Goal: Information Seeking & Learning: Learn about a topic

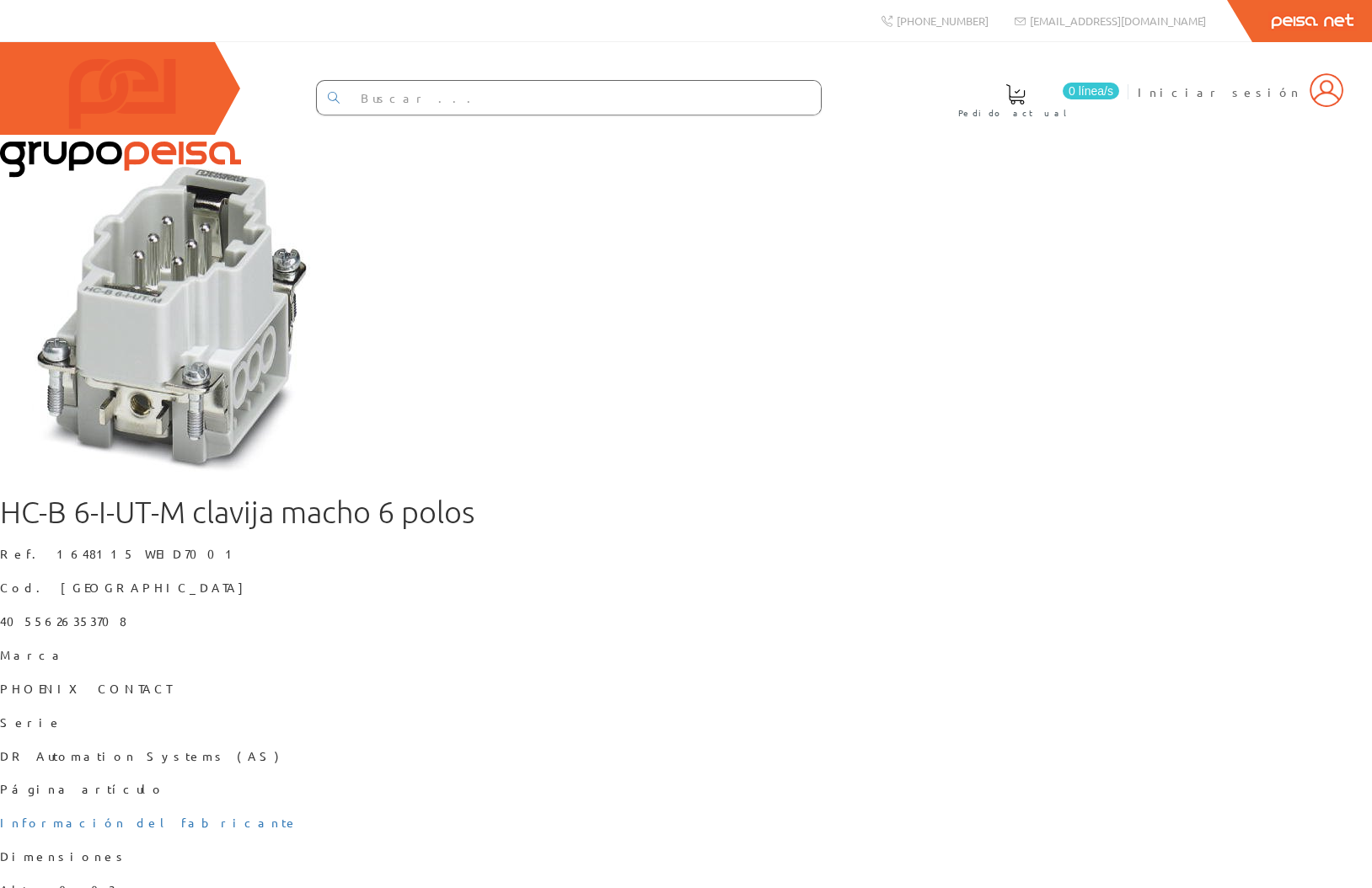
click at [1062, 479] on figure at bounding box center [686, 306] width 1372 height 344
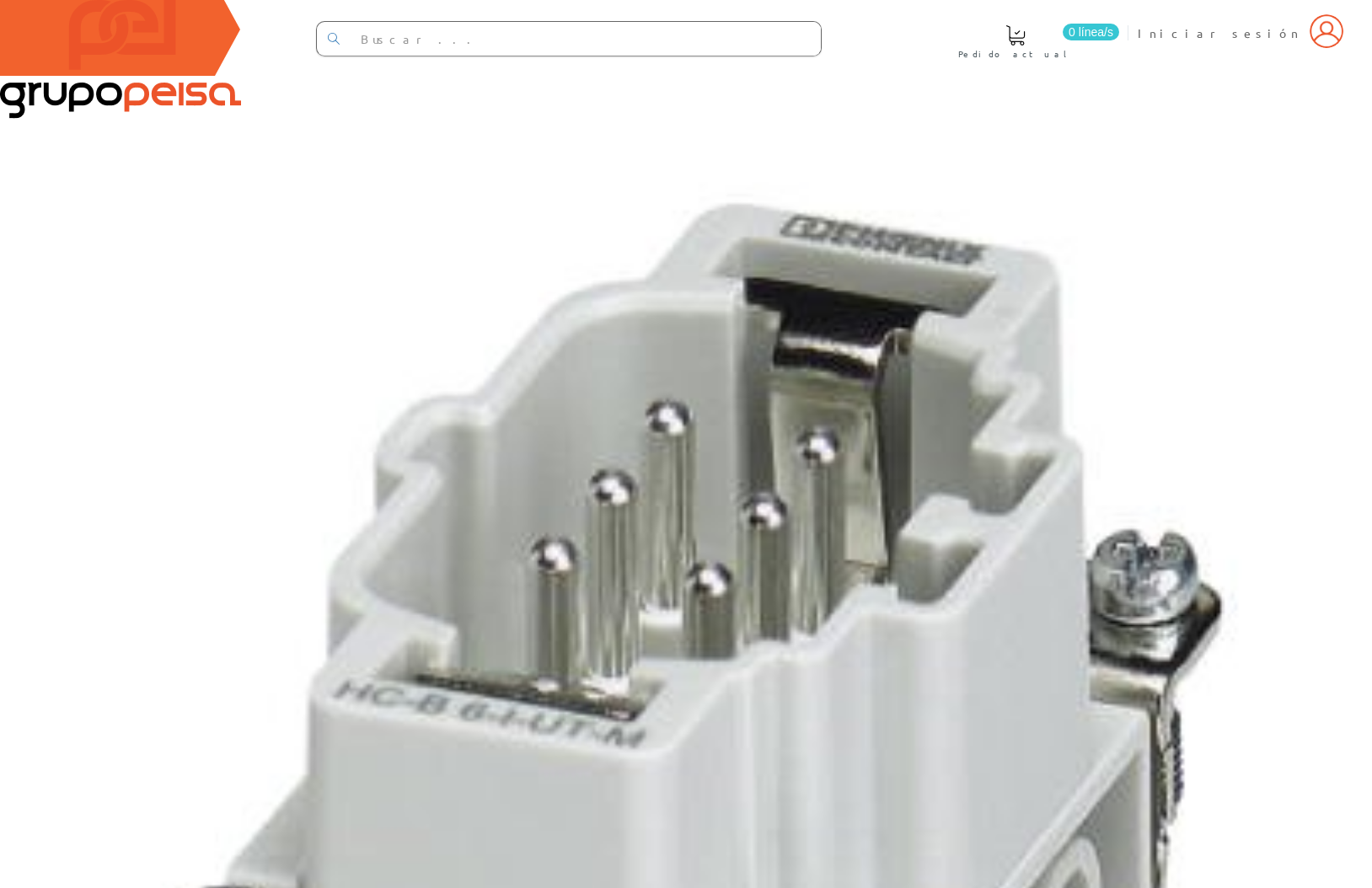
scroll to position [238, 0]
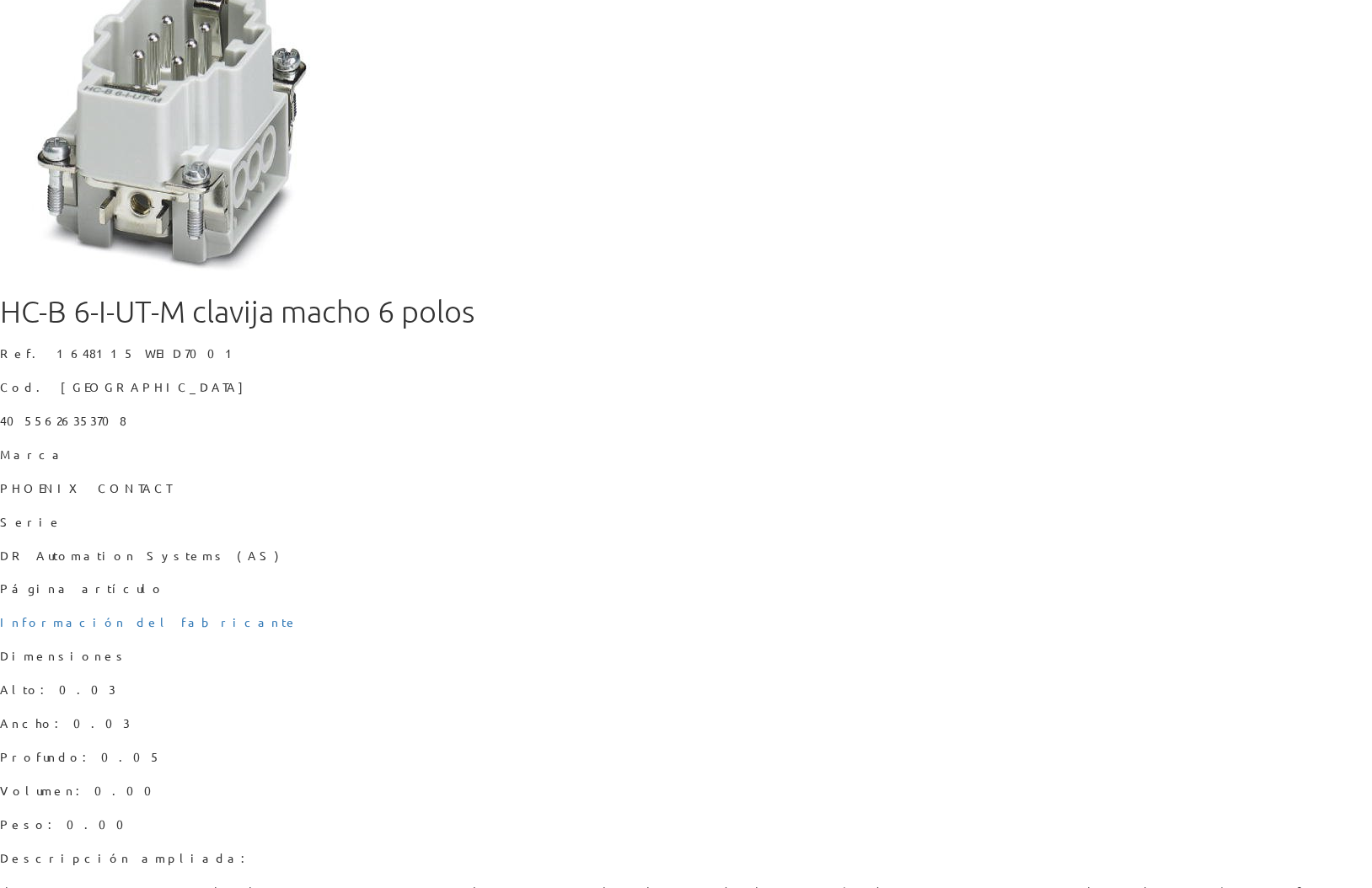
scroll to position [119, 0]
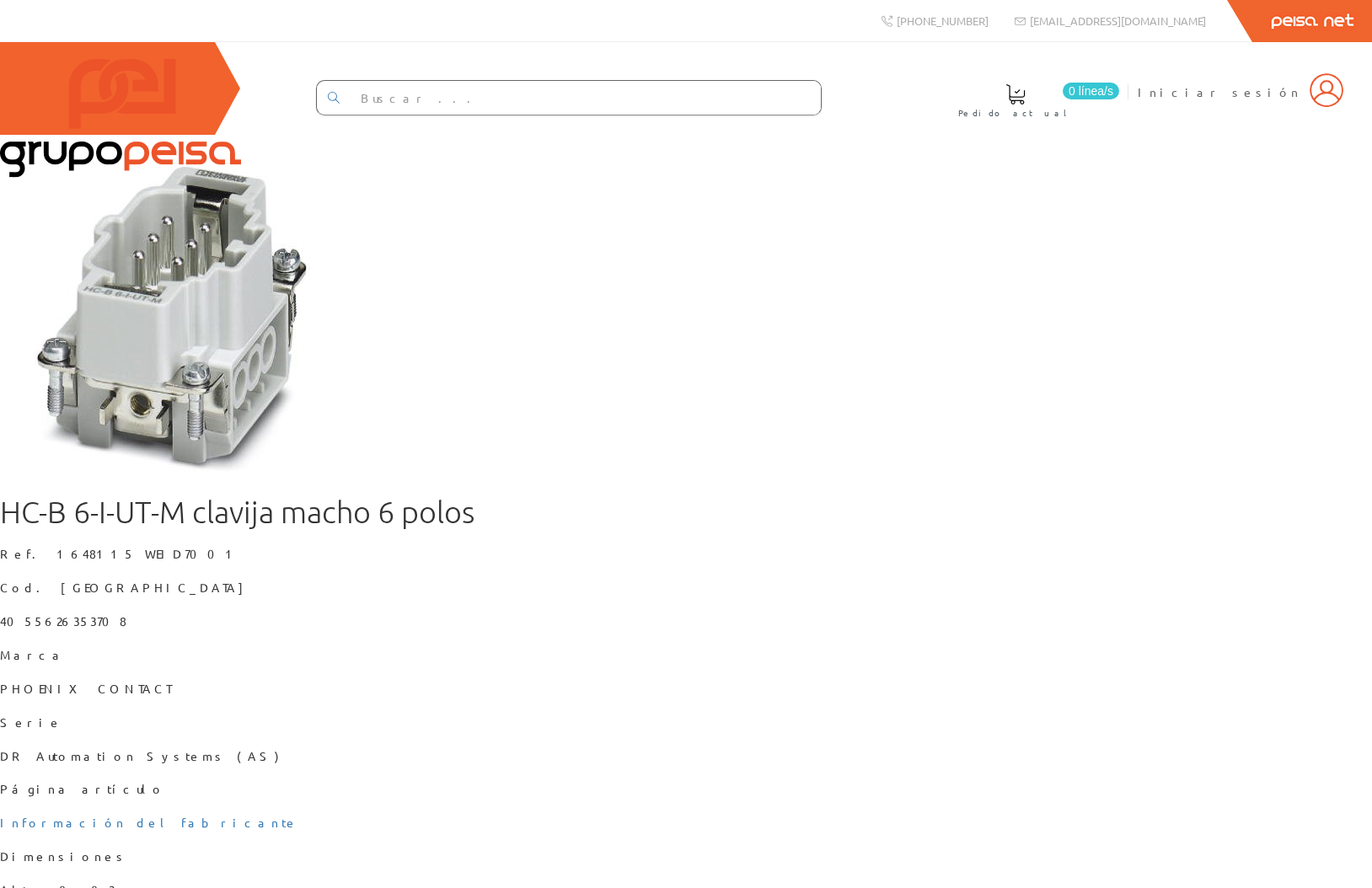
scroll to position [119, 0]
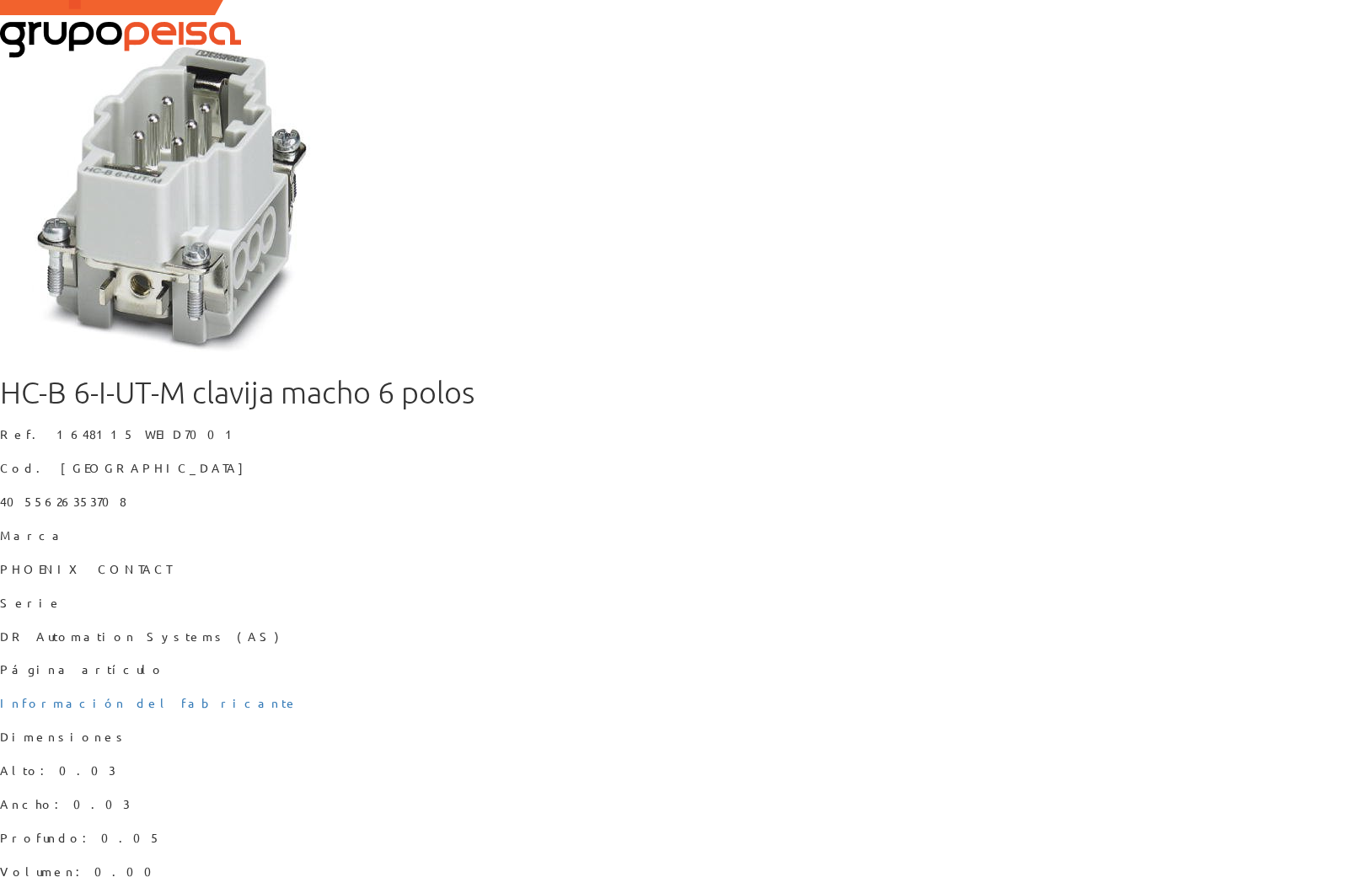
click at [1062, 629] on p "DR Automation Systems (AS)" at bounding box center [686, 637] width 1372 height 17
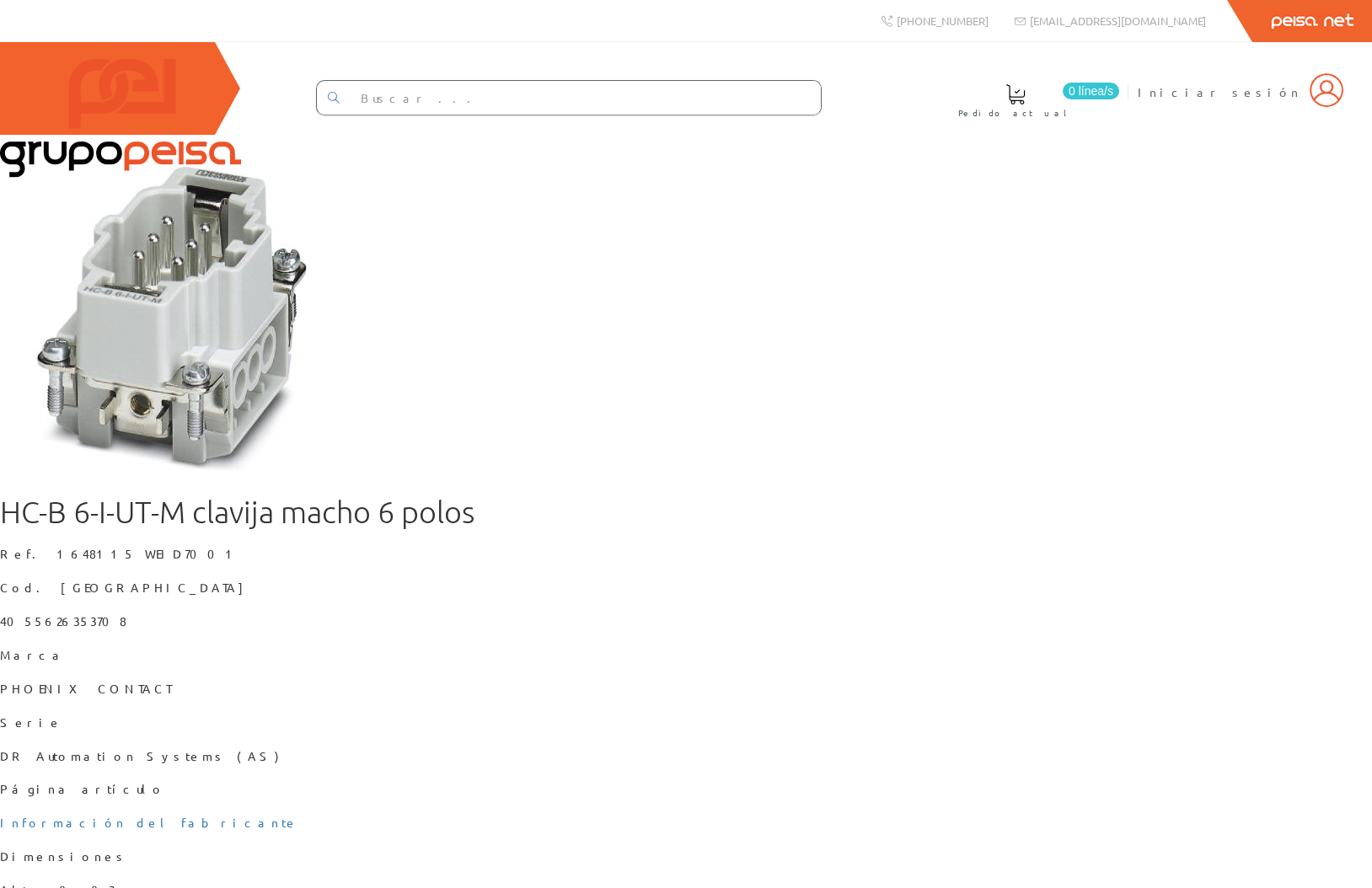
scroll to position [119, 0]
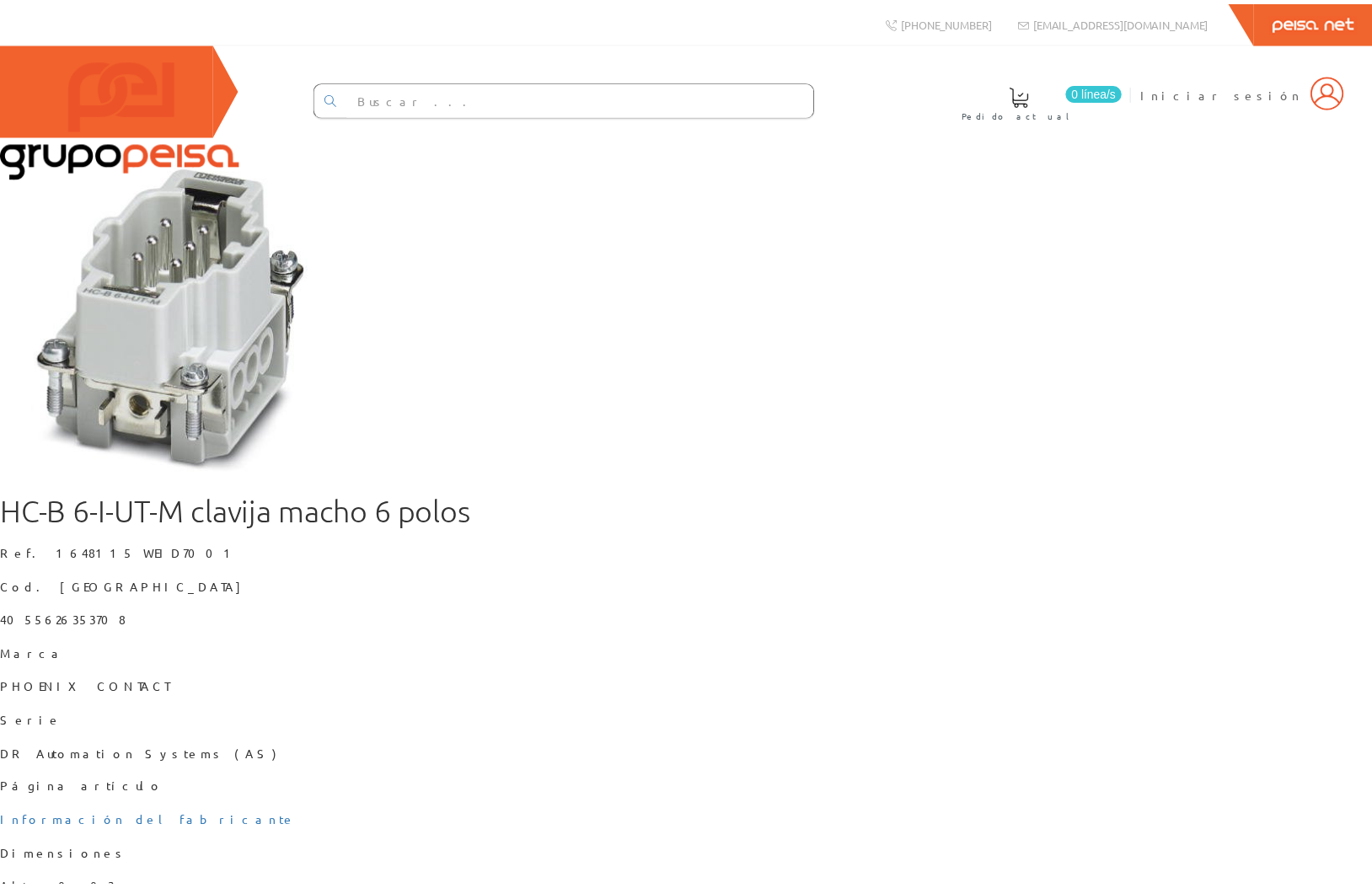
scroll to position [119, 0]
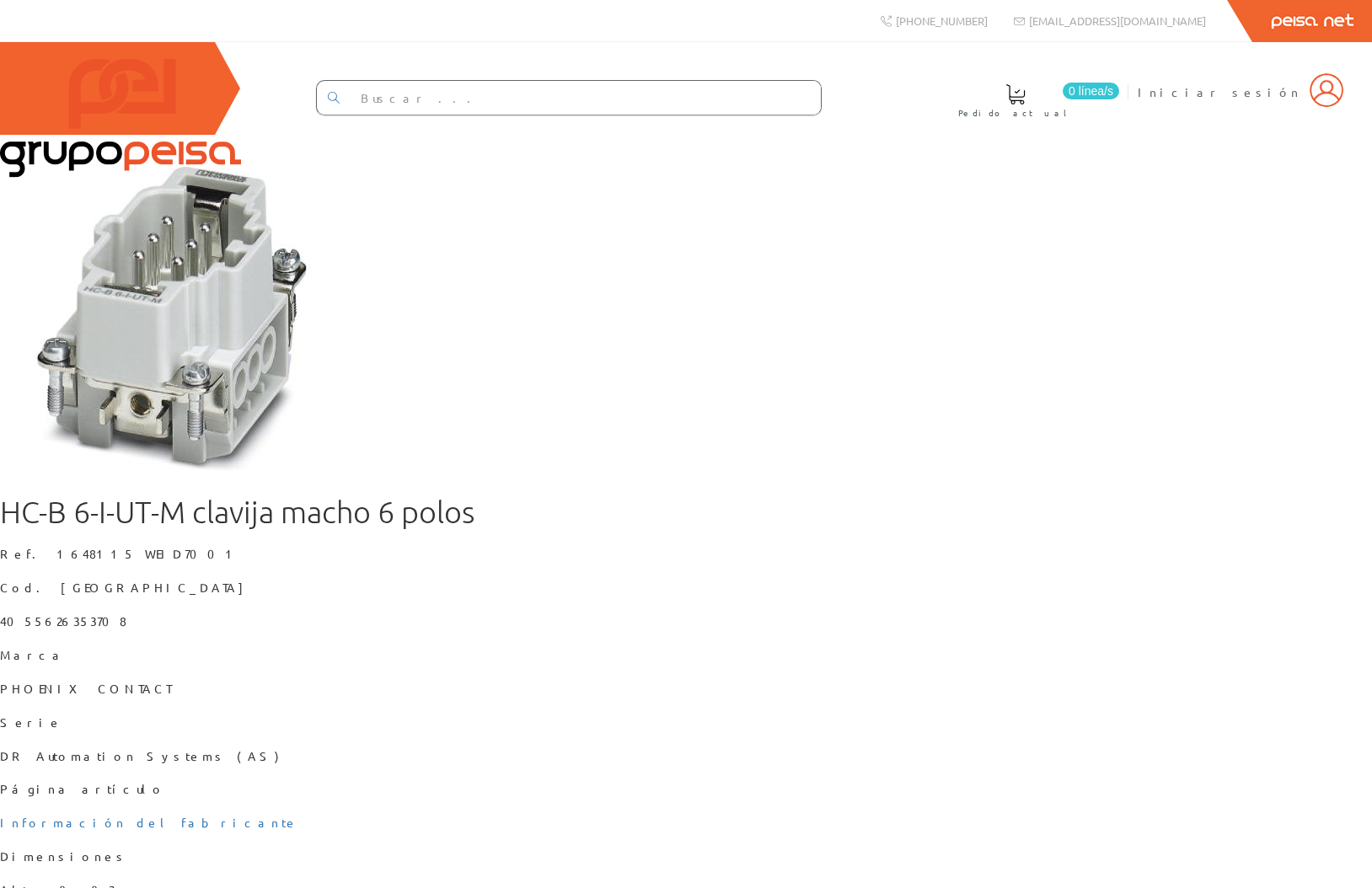
scroll to position [119, 0]
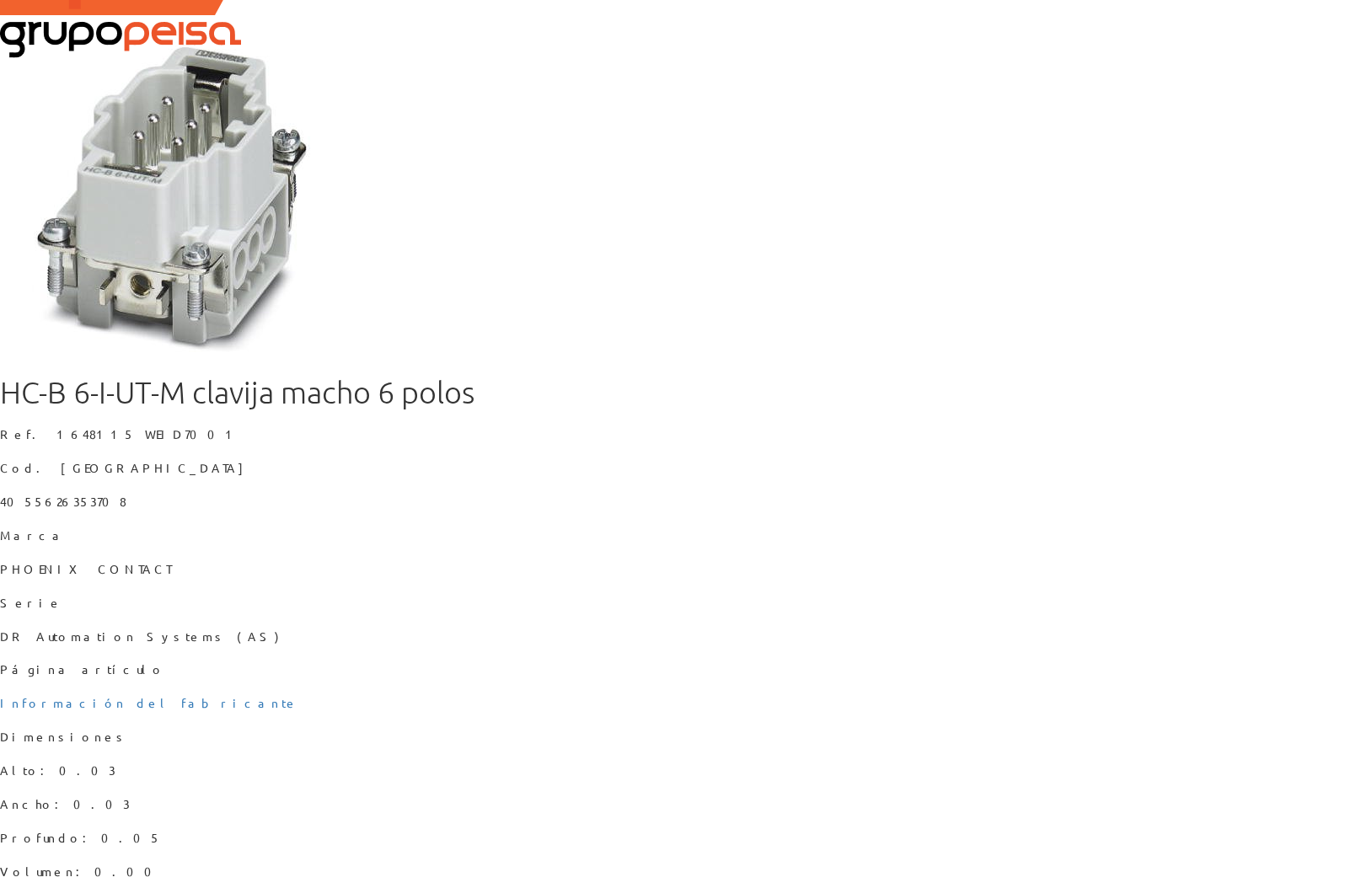
scroll to position [119, 0]
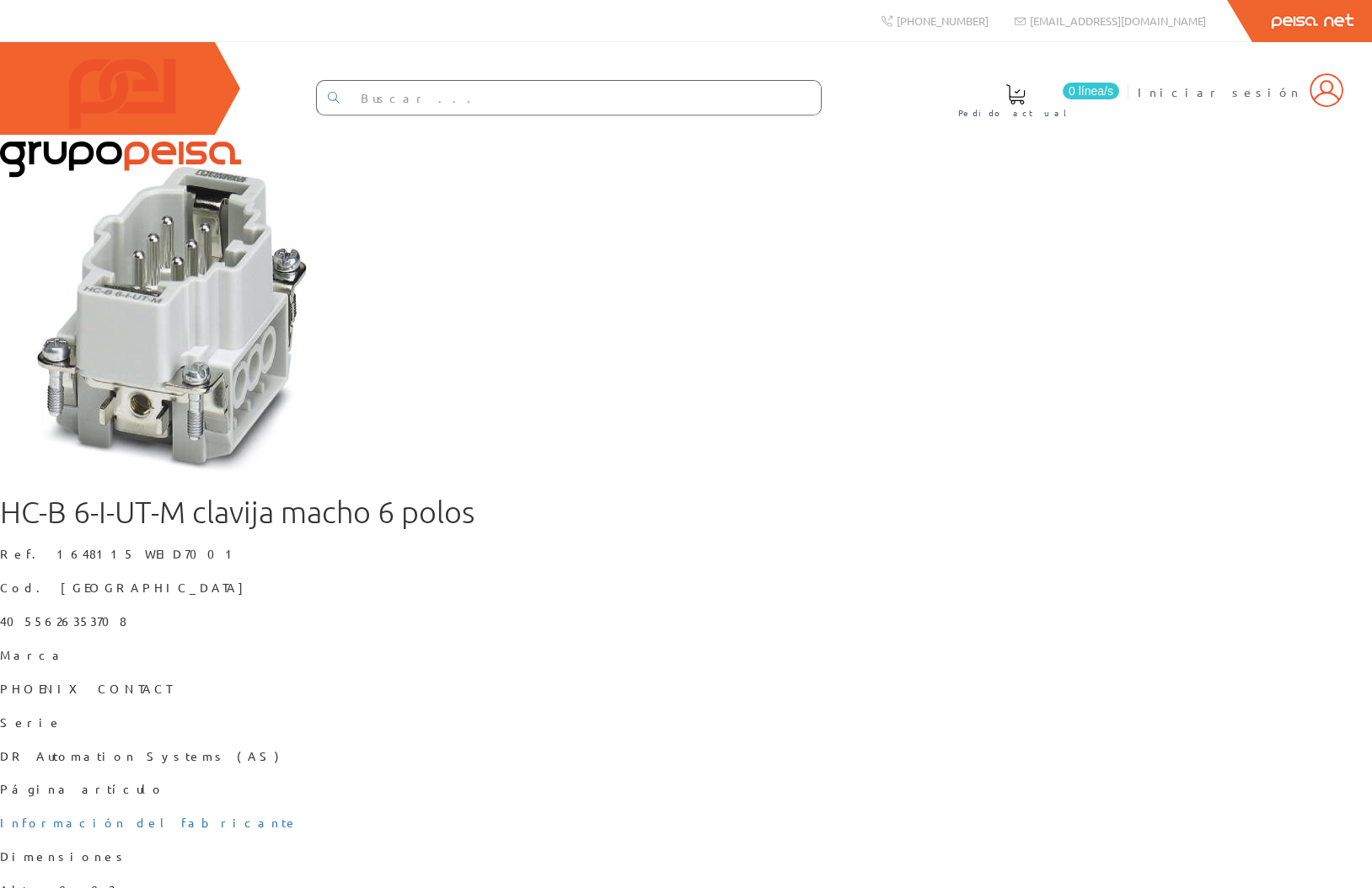
scroll to position [119, 0]
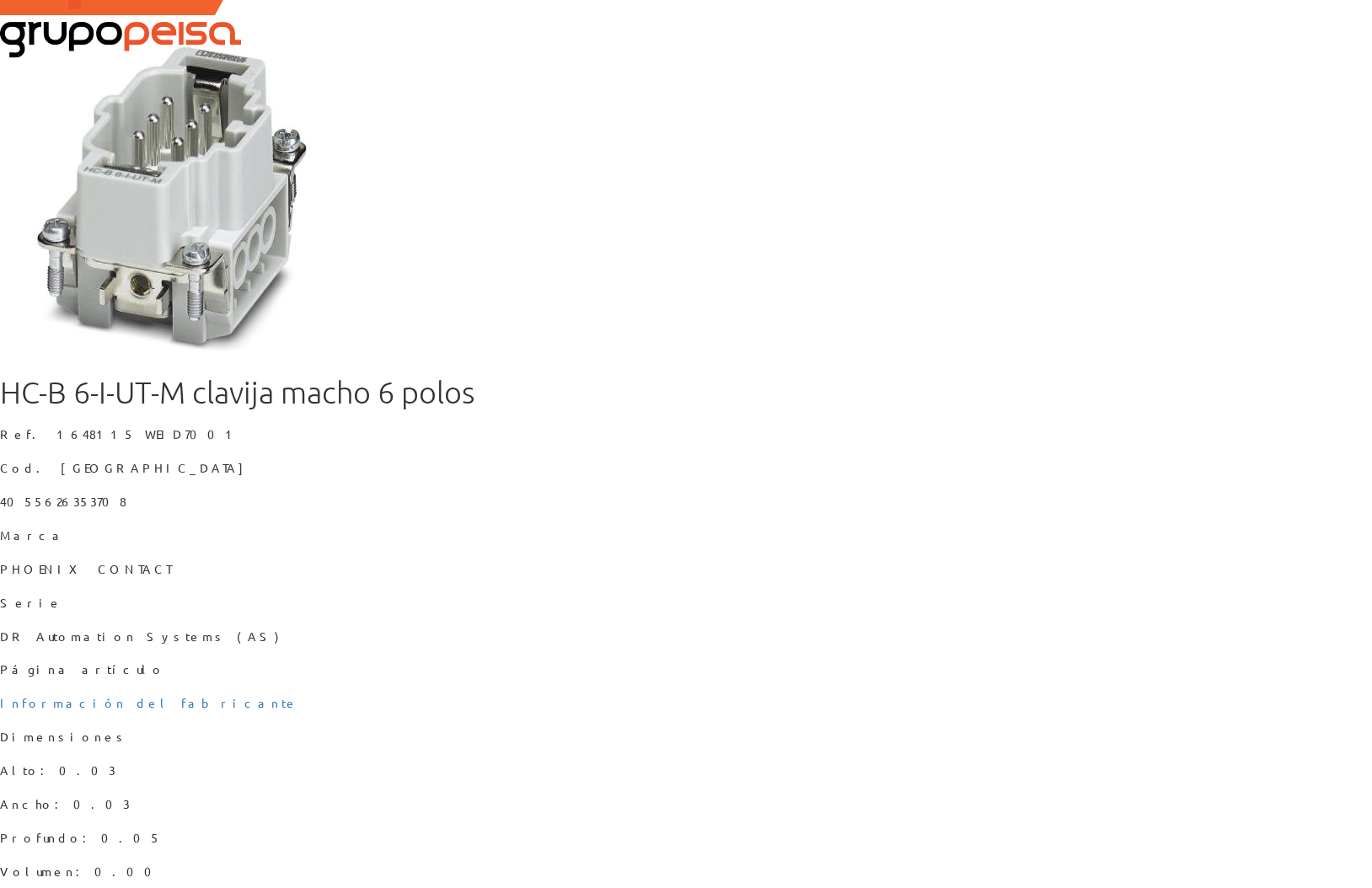
click at [1026, 633] on div "HC-B 6-I-UT-M clavija macho 6 polos Ref. 1648115 WEID7001 Cod. Barras 405562635…" at bounding box center [686, 734] width 1372 height 717
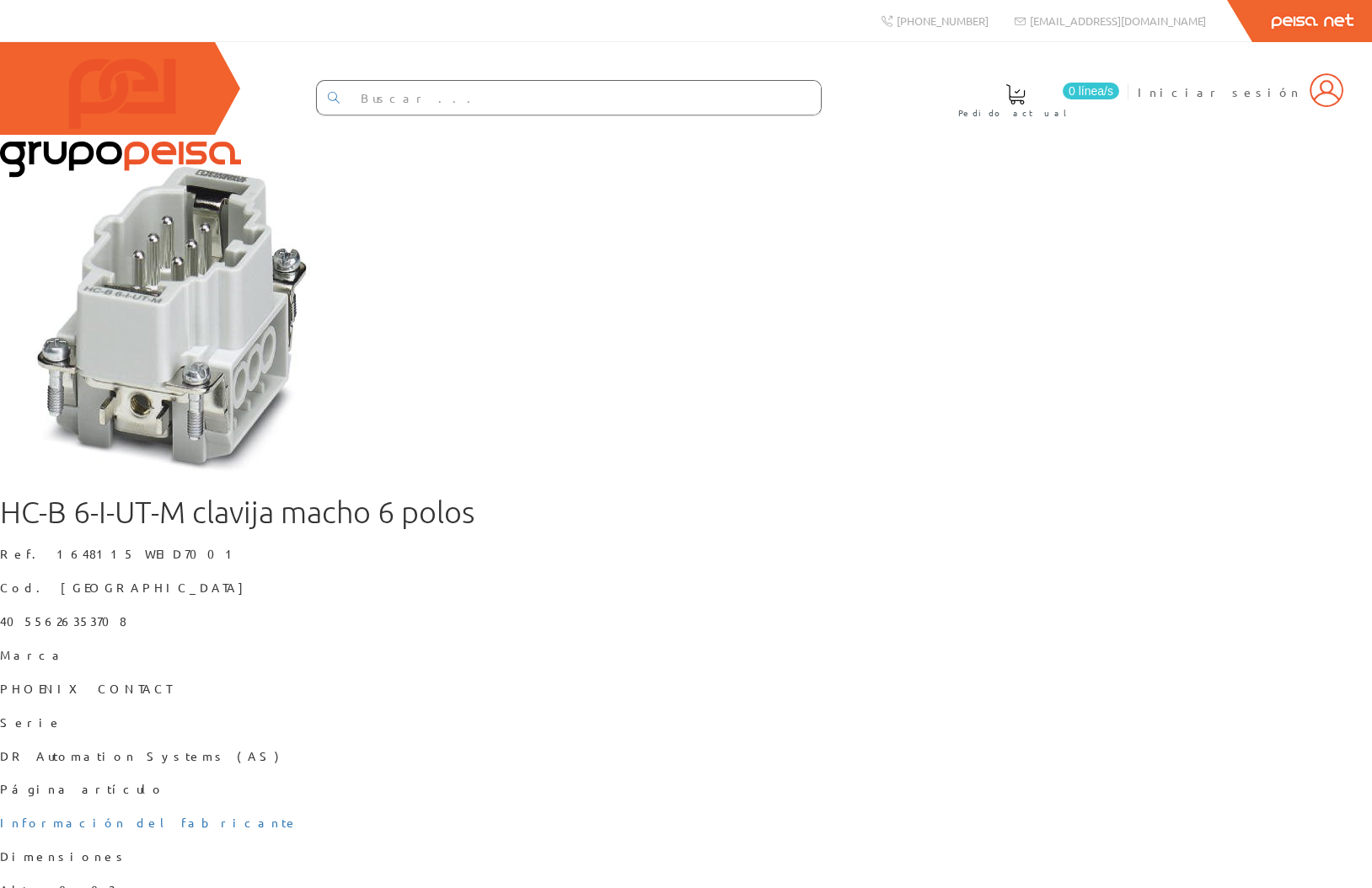
scroll to position [119, 0]
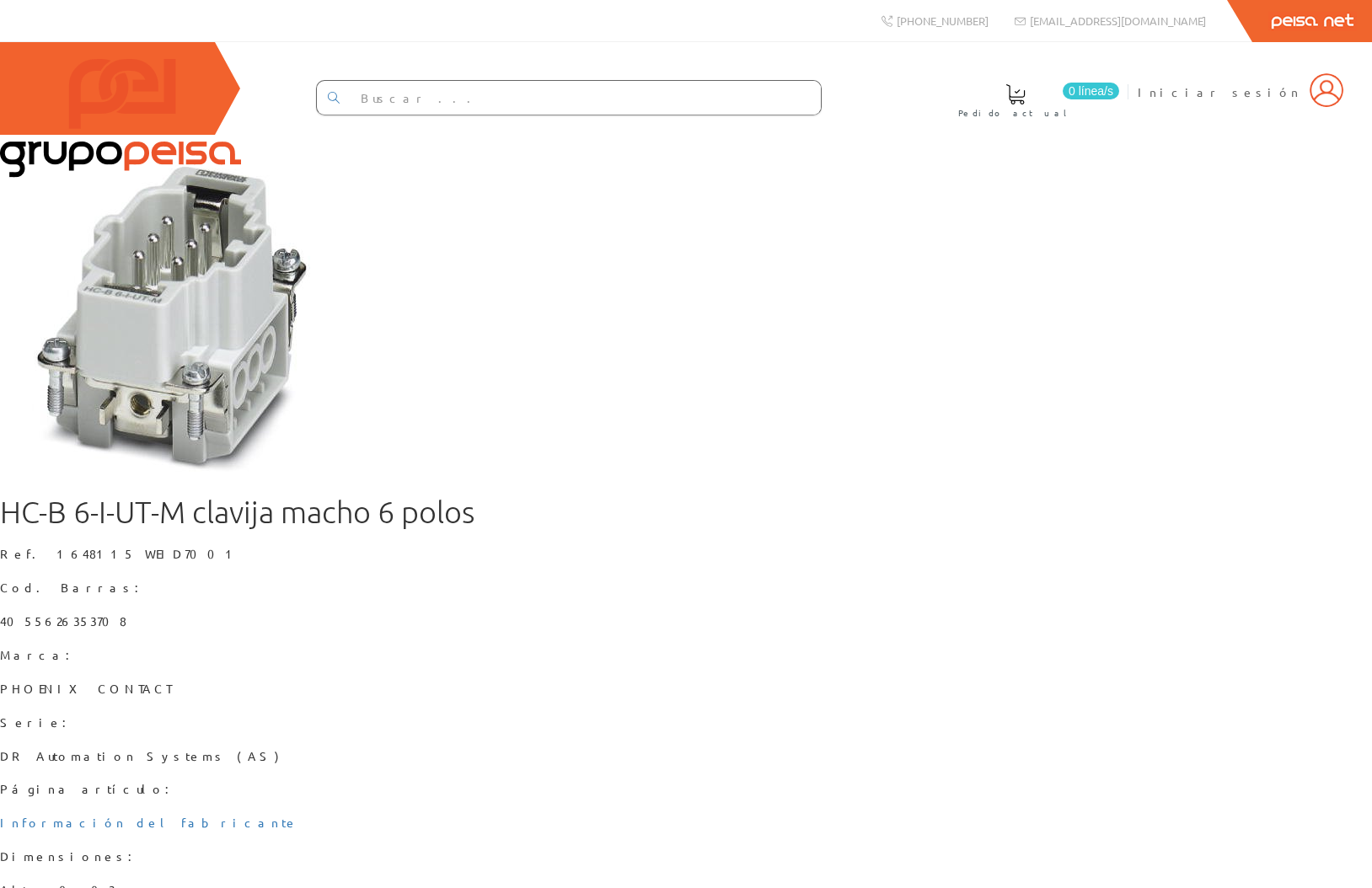
scroll to position [119, 0]
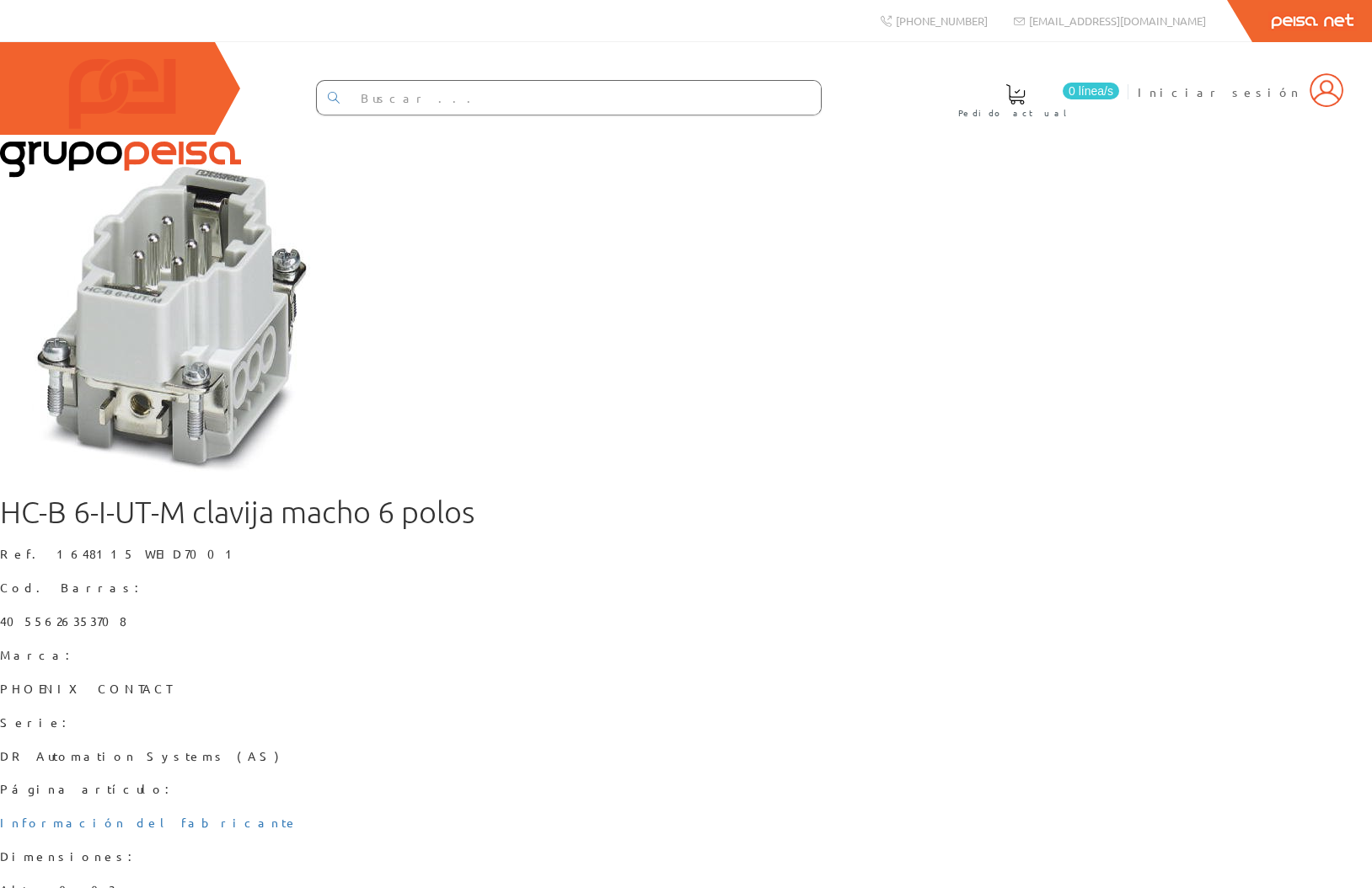
scroll to position [119, 0]
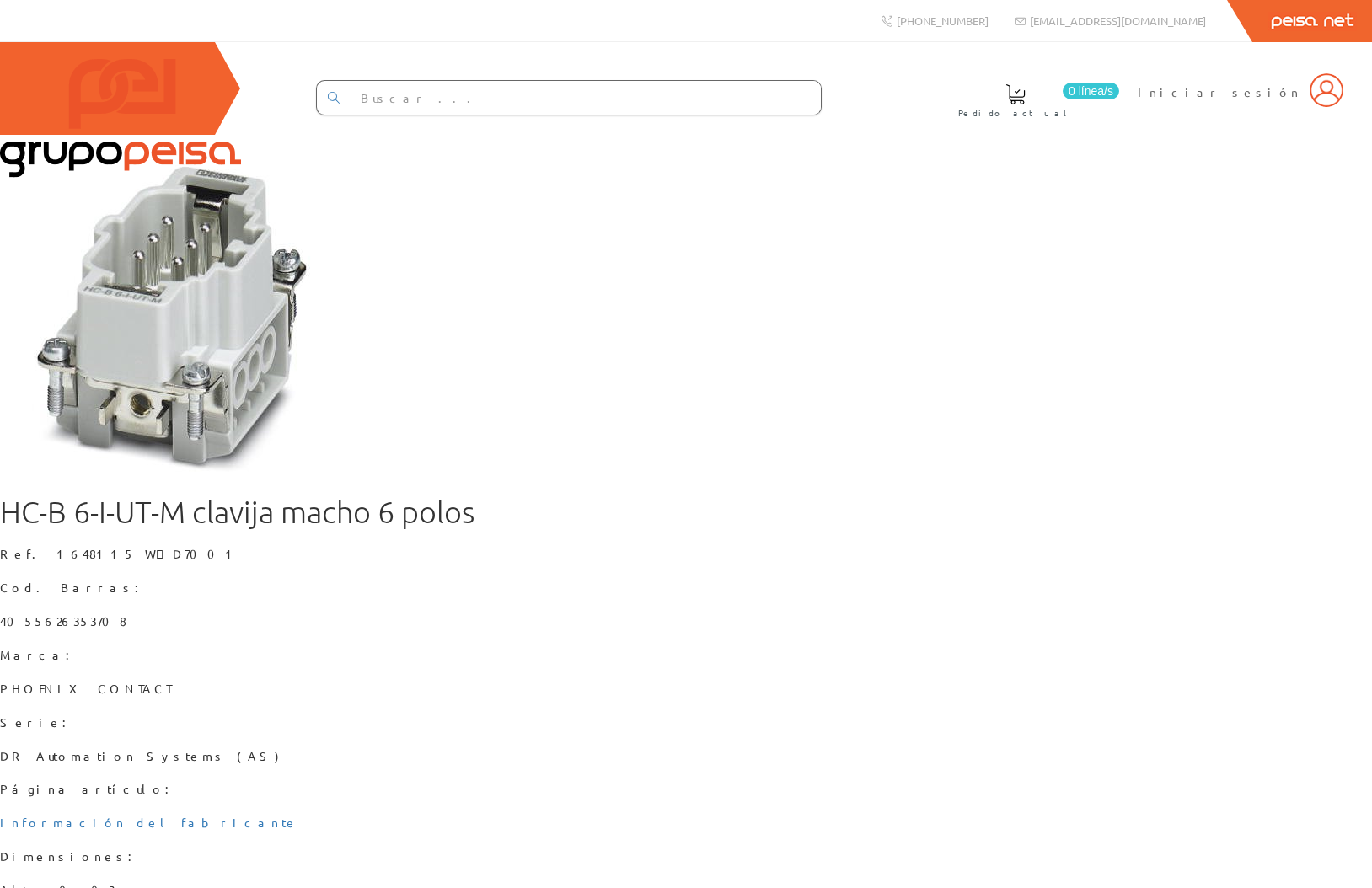
scroll to position [119, 0]
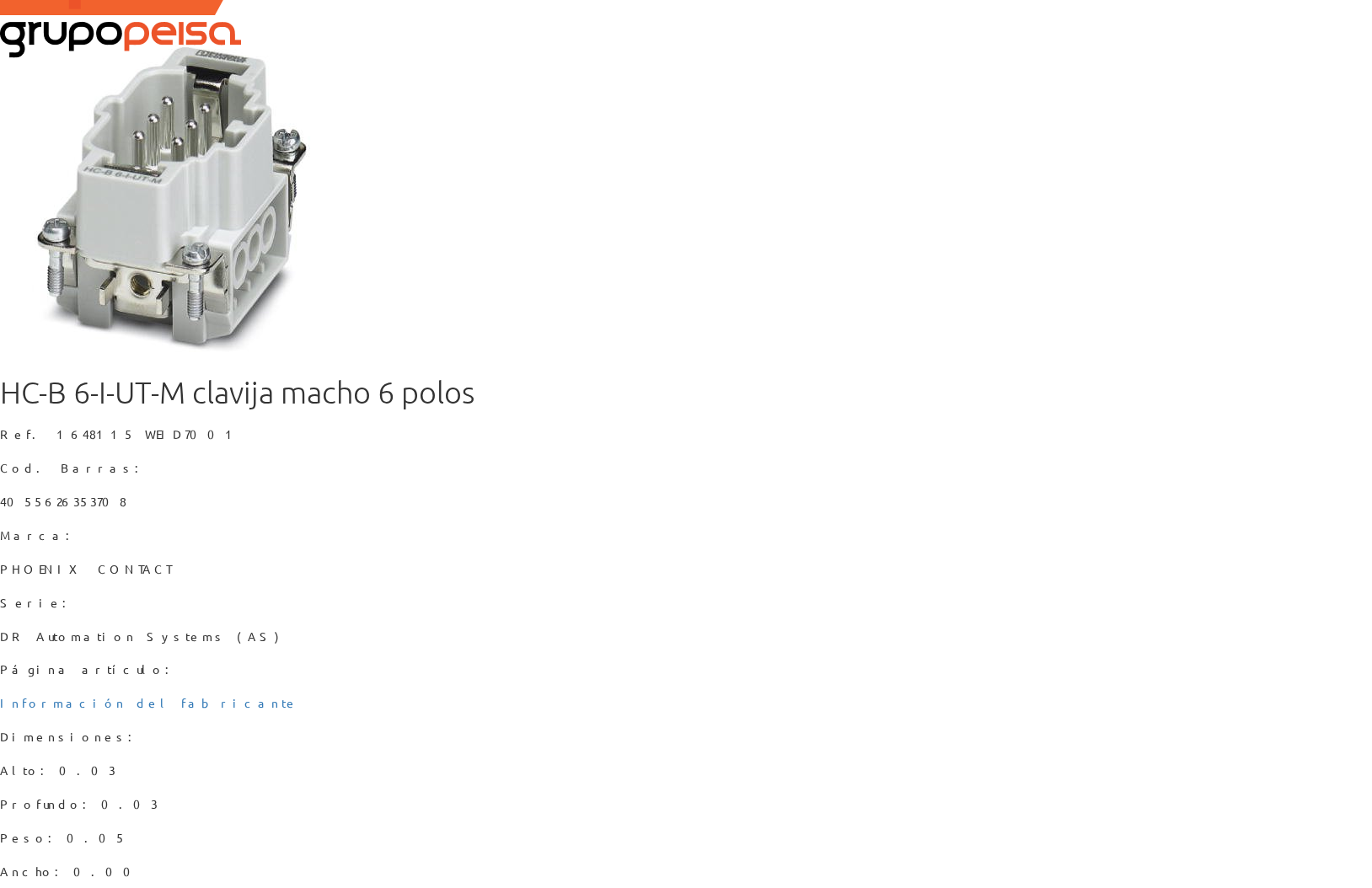
click at [1003, 634] on div "HC-B 6-I-UT-M clavija macho 6 polos Ref. 1648115 WEID7001 Cod. Barras: 40556263…" at bounding box center [686, 734] width 1372 height 717
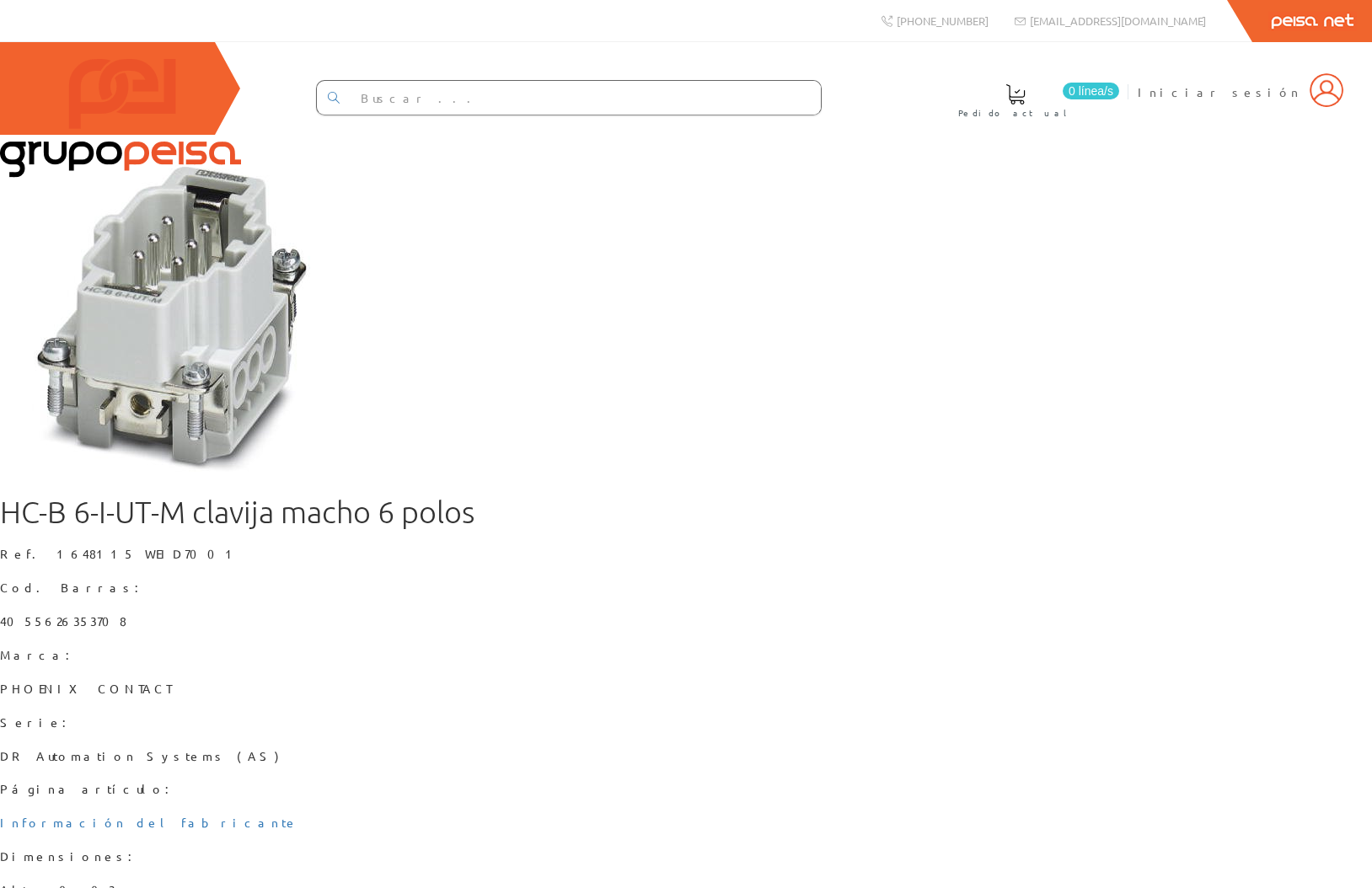
scroll to position [119, 0]
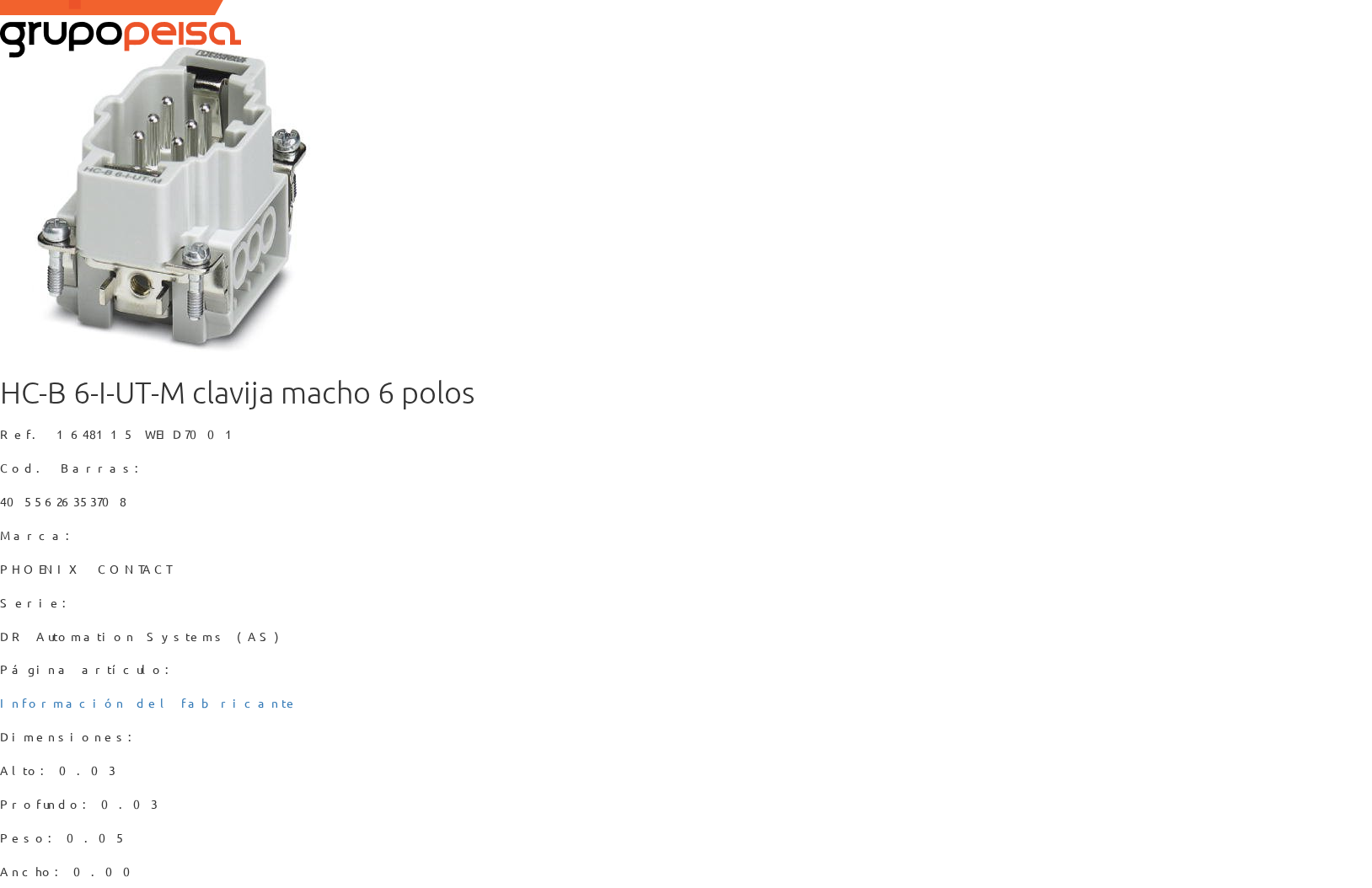
click at [762, 608] on div "HC-B 6-I-UT-M clavija macho 6 polos Ref. 1648115 WEID7001 Cod. Barras: 40556263…" at bounding box center [686, 734] width 1372 height 717
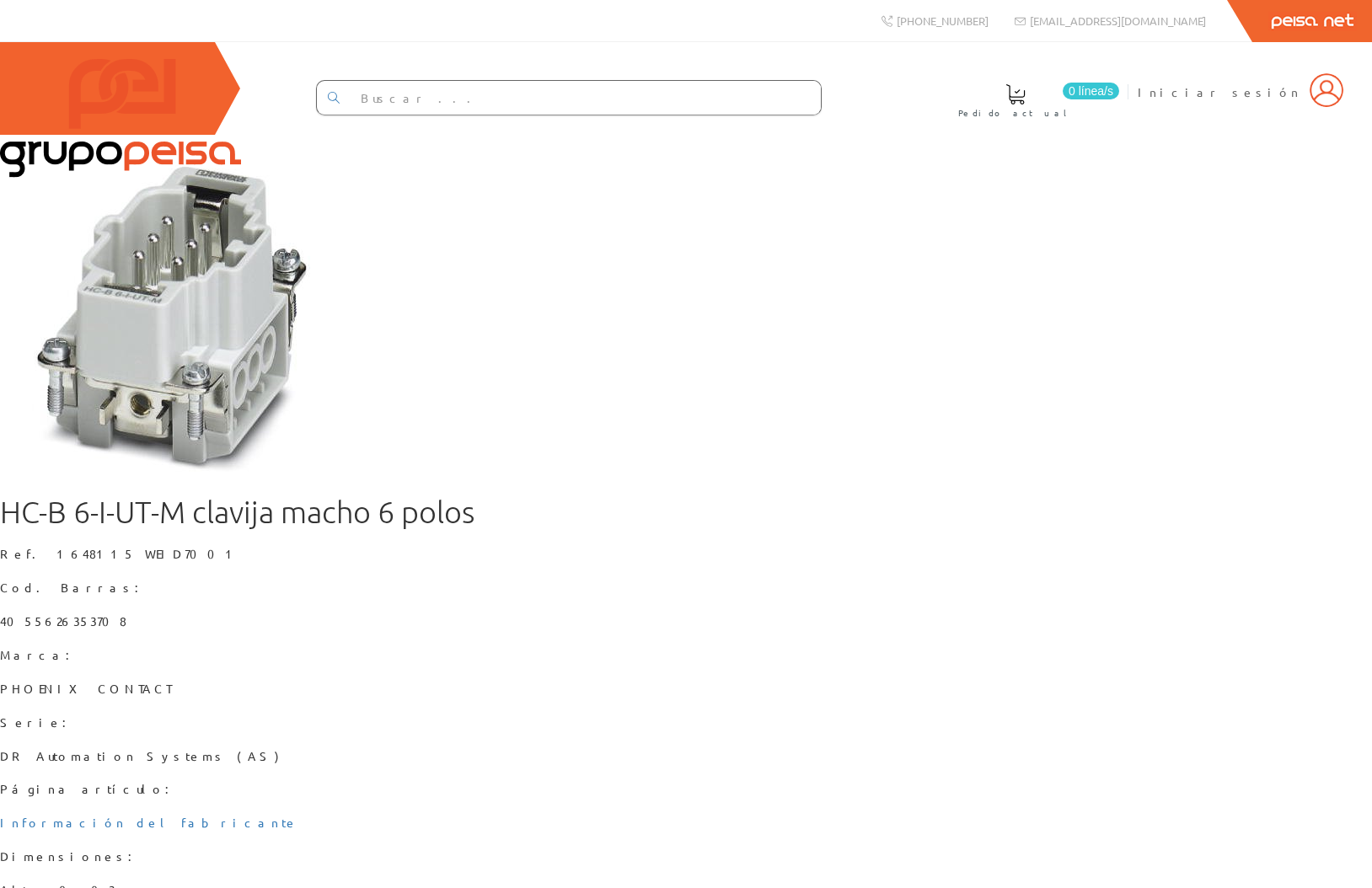
scroll to position [119, 0]
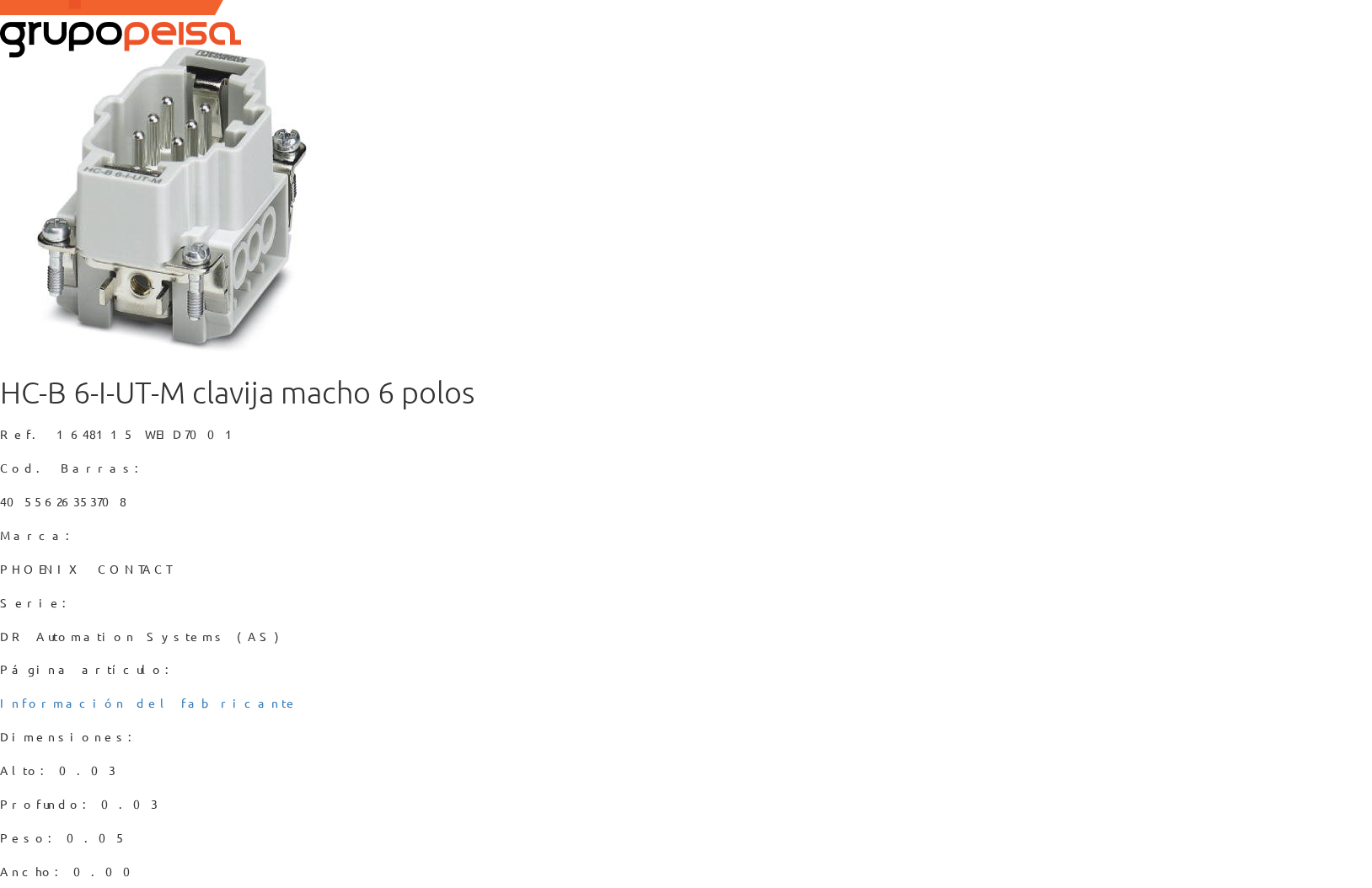
drag, startPoint x: 881, startPoint y: 643, endPoint x: 830, endPoint y: 621, distance: 55.5
click at [881, 643] on div "HC-B 6-I-UT-M clavija macho 6 polos Ref. 1648115 WEID7001 Cod. Barras: 40556263…" at bounding box center [686, 734] width 1372 height 717
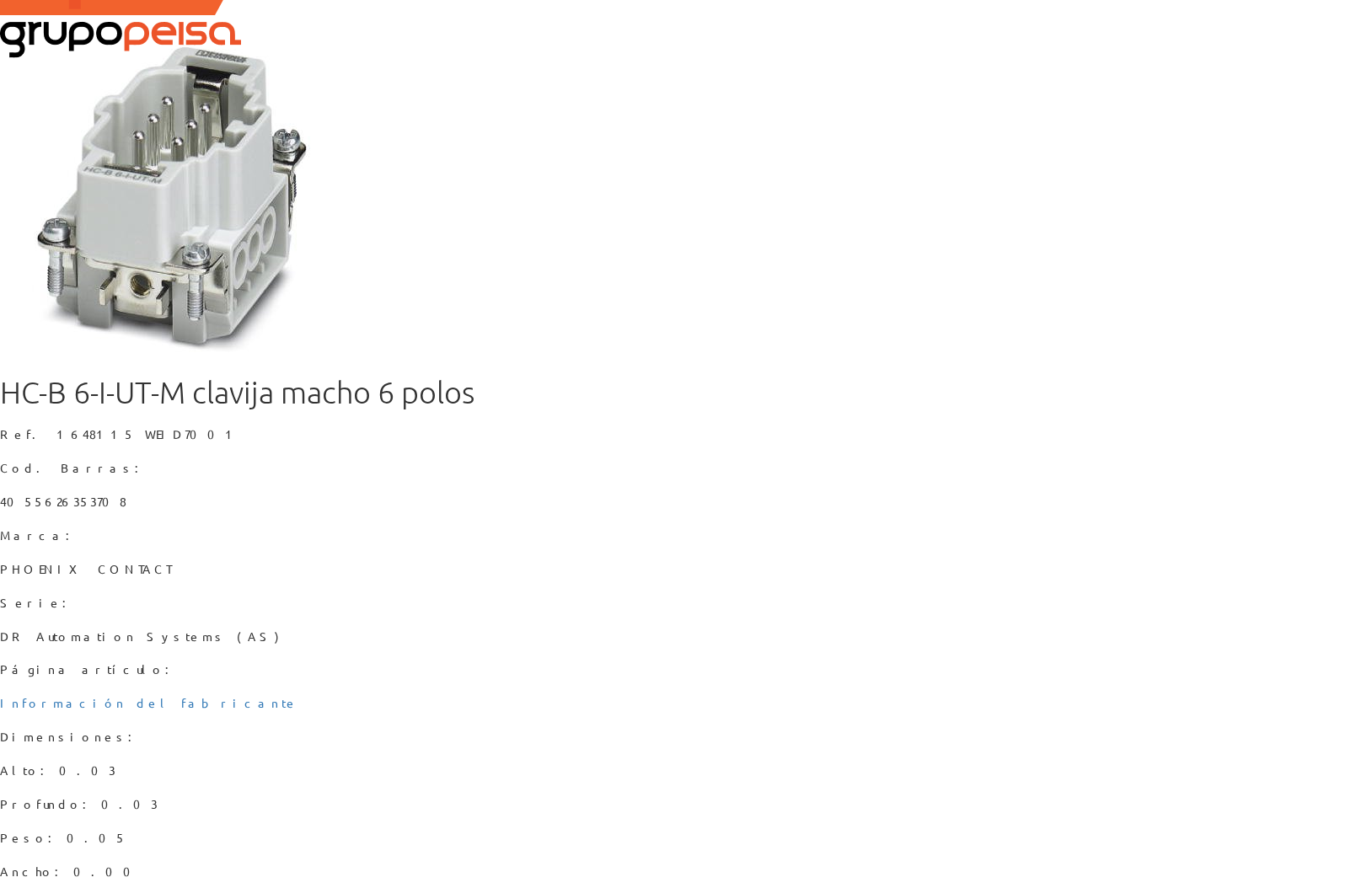
type input "5"
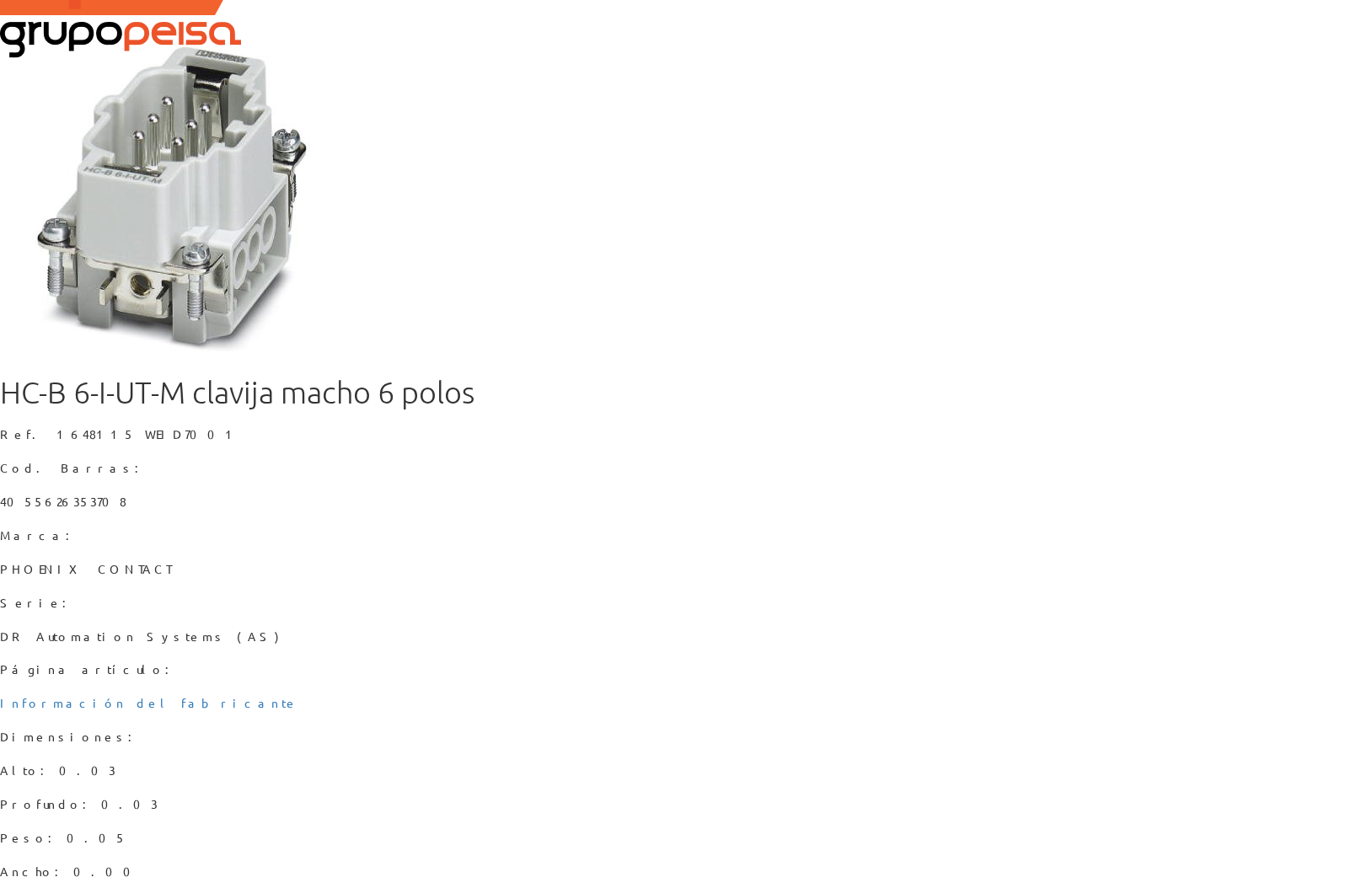
click at [759, 615] on div "HC-B 6-I-UT-M clavija macho 6 polos Ref. 1648115 WEID7001 Cod. Barras: 40556263…" at bounding box center [686, 734] width 1372 height 717
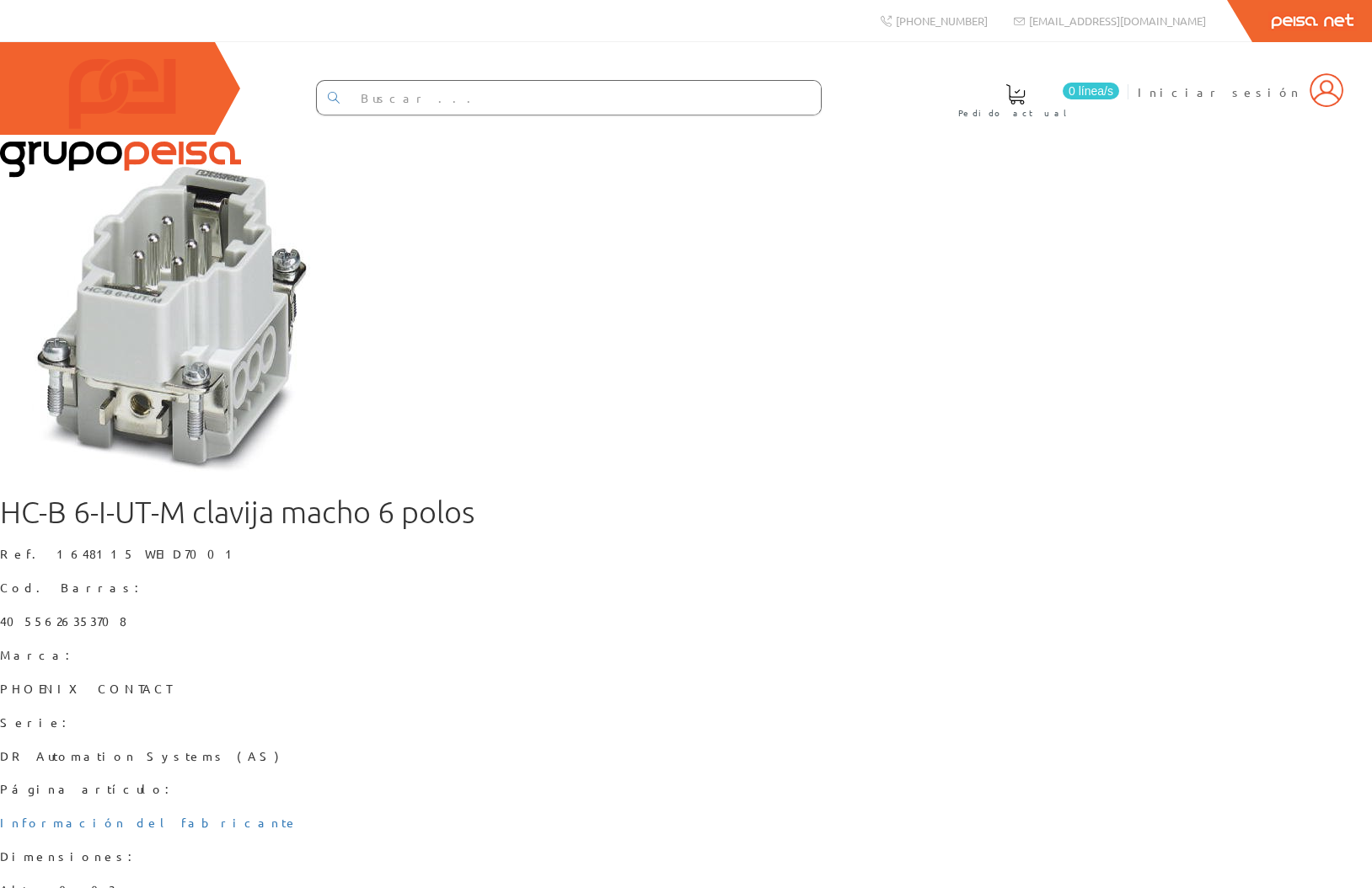
scroll to position [119, 0]
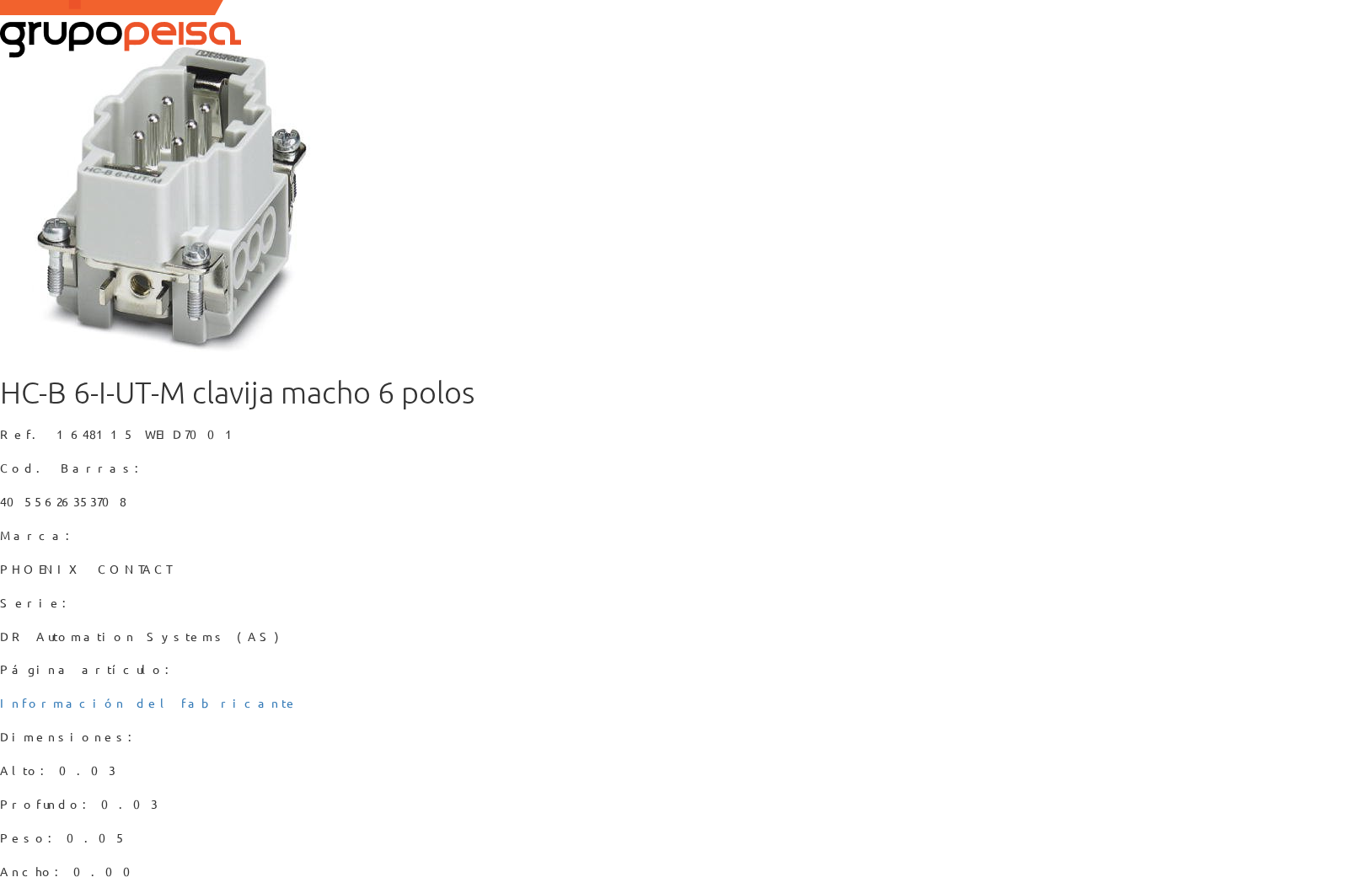
click at [826, 695] on div "HC-B 6-I-UT-M clavija macho 6 polos Ref. 1648115 WEID7001 Cod. Barras: 40556263…" at bounding box center [686, 734] width 1372 height 717
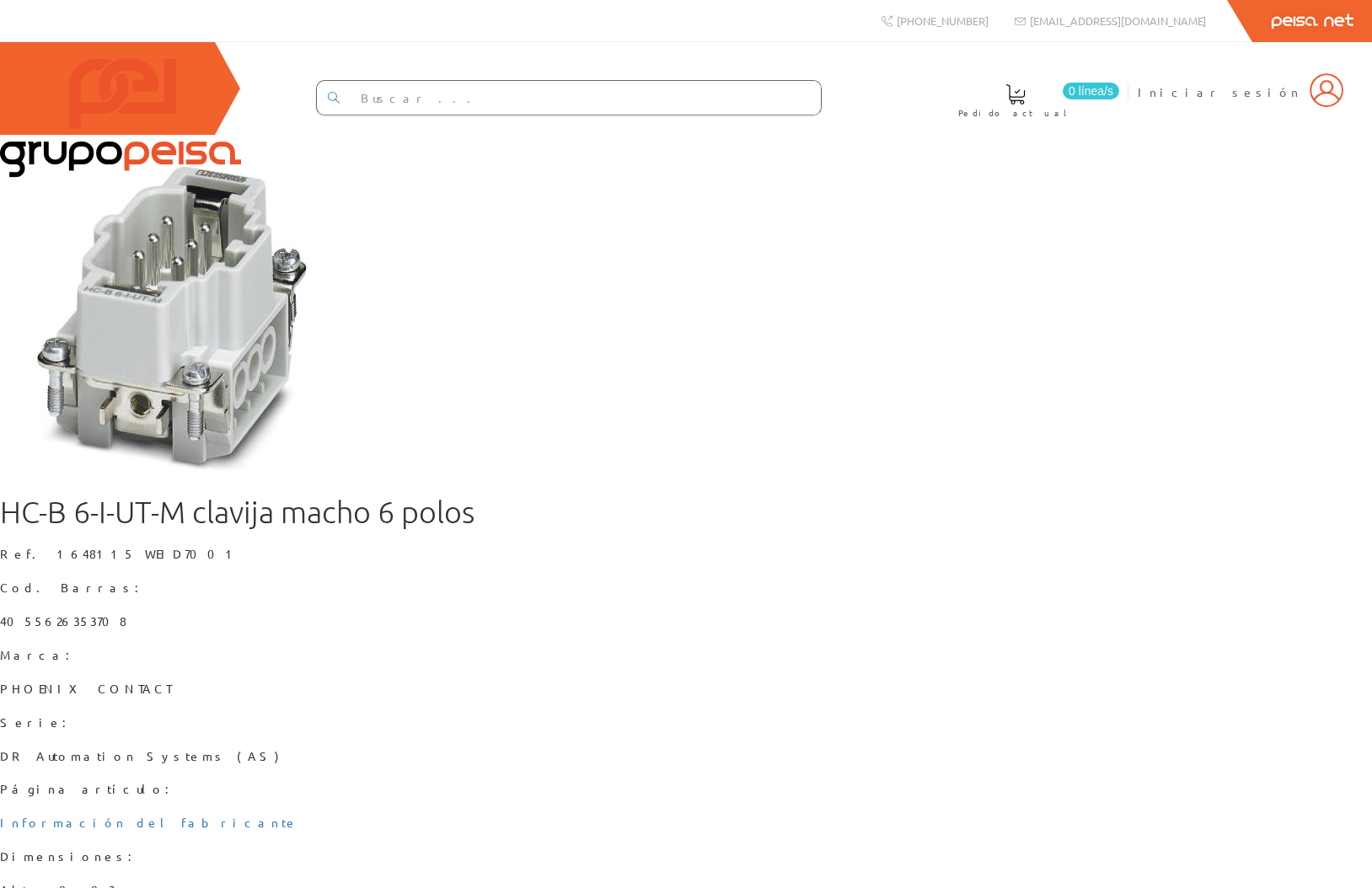
scroll to position [119, 0]
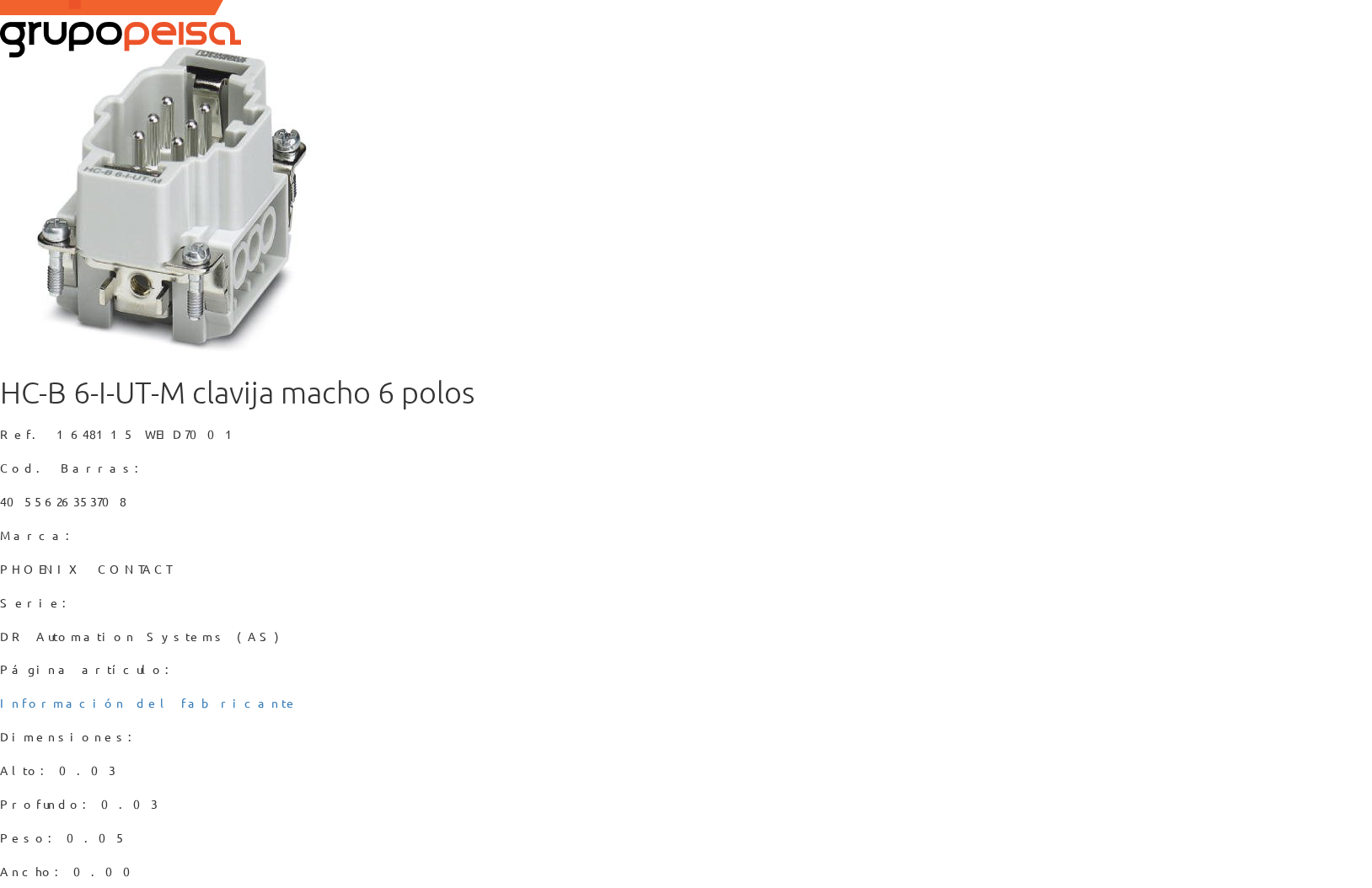
click at [776, 642] on div "HC-B 6-I-UT-M clavija macho 6 polos Ref. 1648115 WEID7001 Cod. Barras: 40556263…" at bounding box center [686, 734] width 1372 height 717
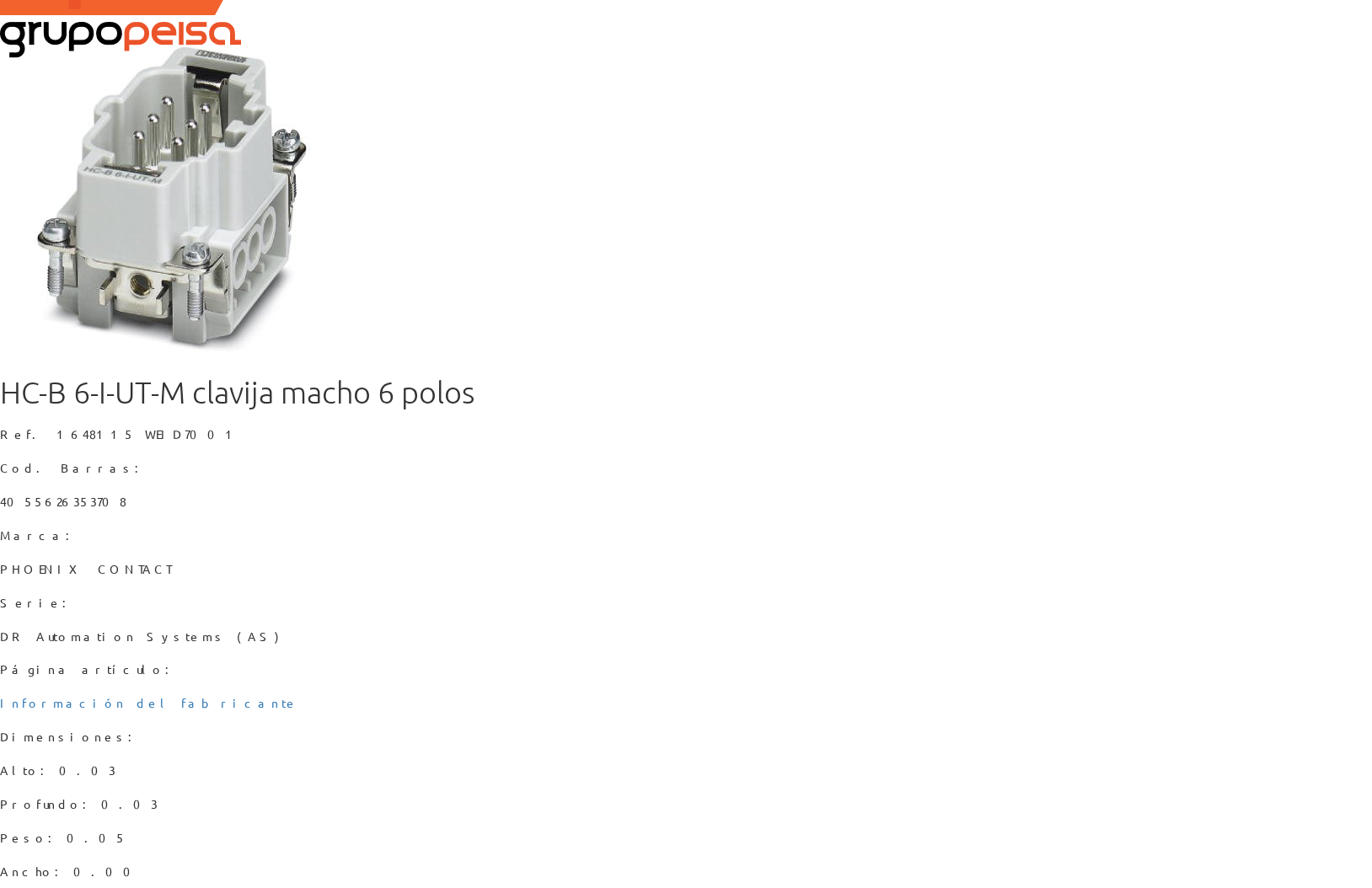
type input "8"
click at [775, 626] on div "HC-B 6-I-UT-M clavija macho 6 polos Ref. 1648115 WEID7001 Cod. Barras: 40556263…" at bounding box center [686, 734] width 1372 height 717
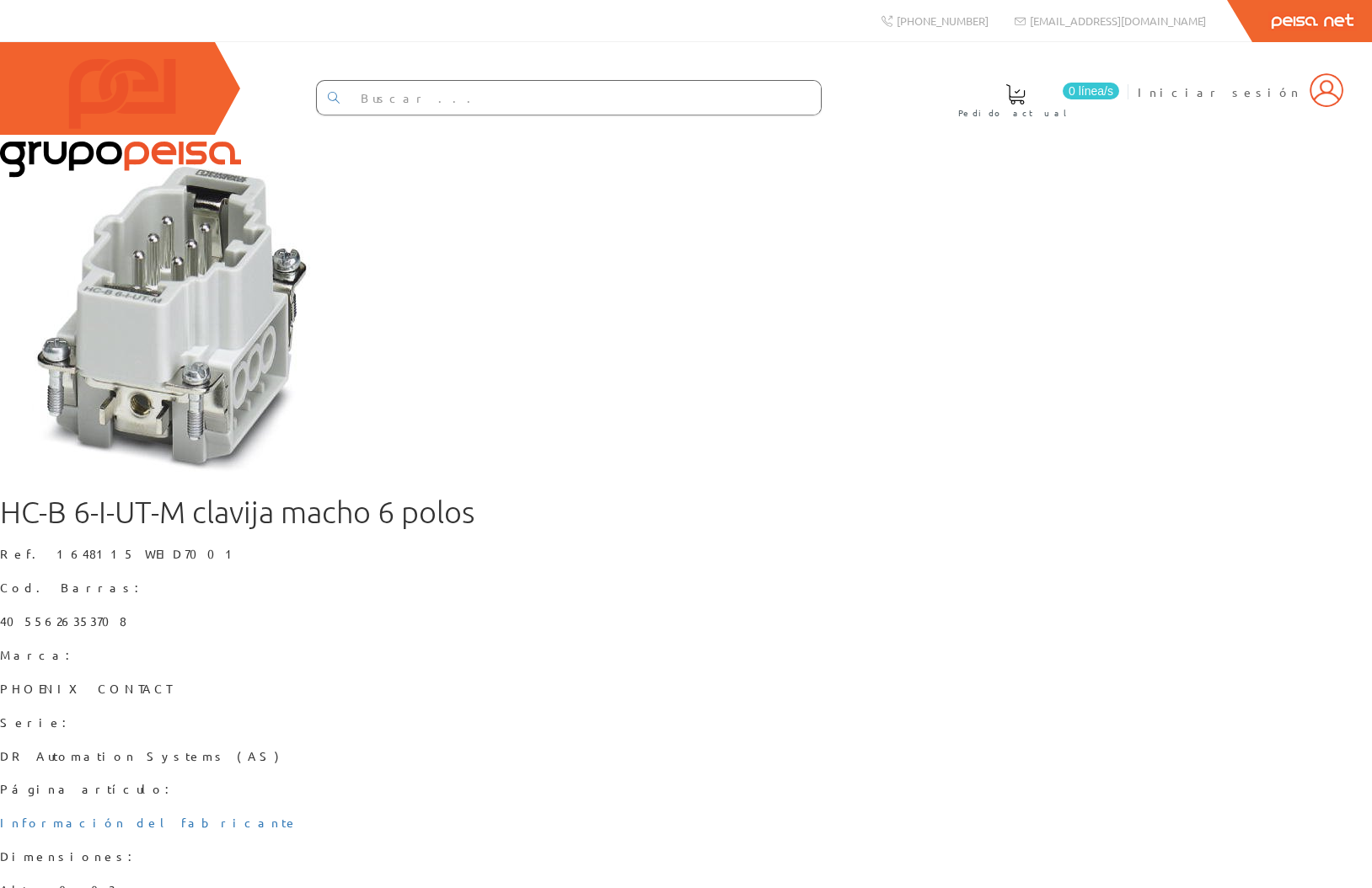
scroll to position [119, 0]
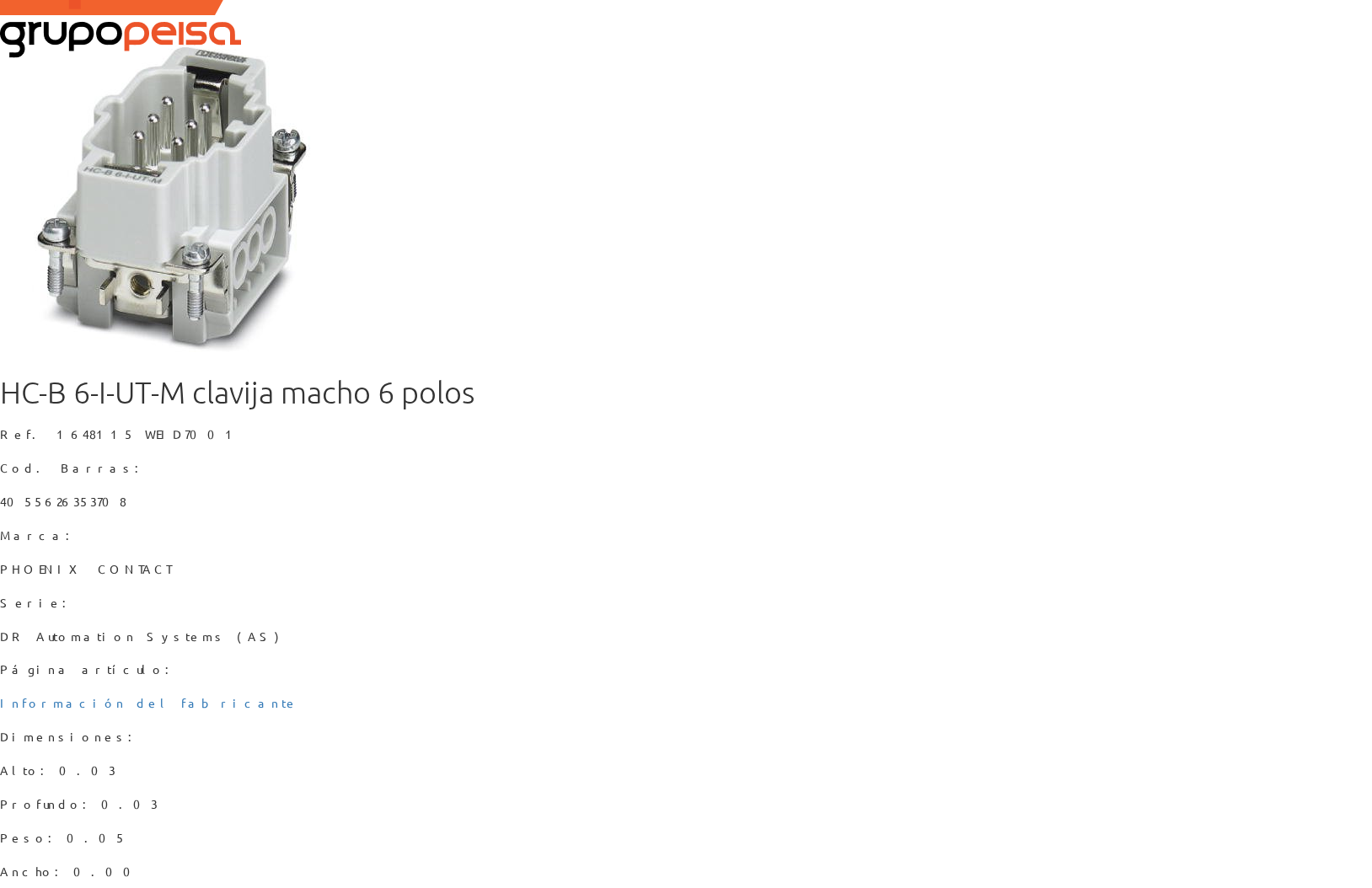
click at [1028, 653] on div "HC-B 6-I-UT-M clavija macho 6 polos Ref. 1648115 WEID7001 Cod. Barras: 40556263…" at bounding box center [686, 734] width 1372 height 717
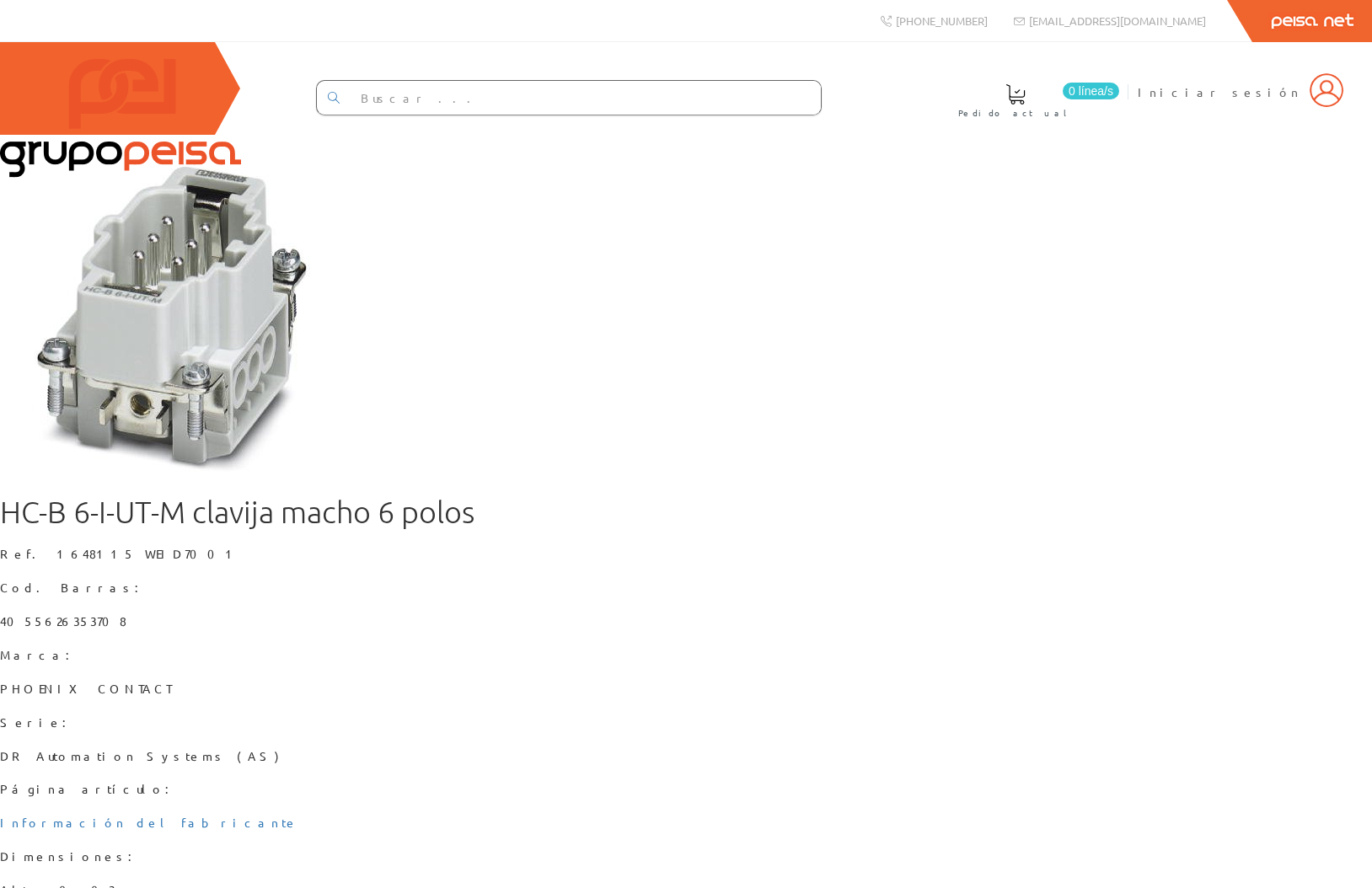
scroll to position [119, 0]
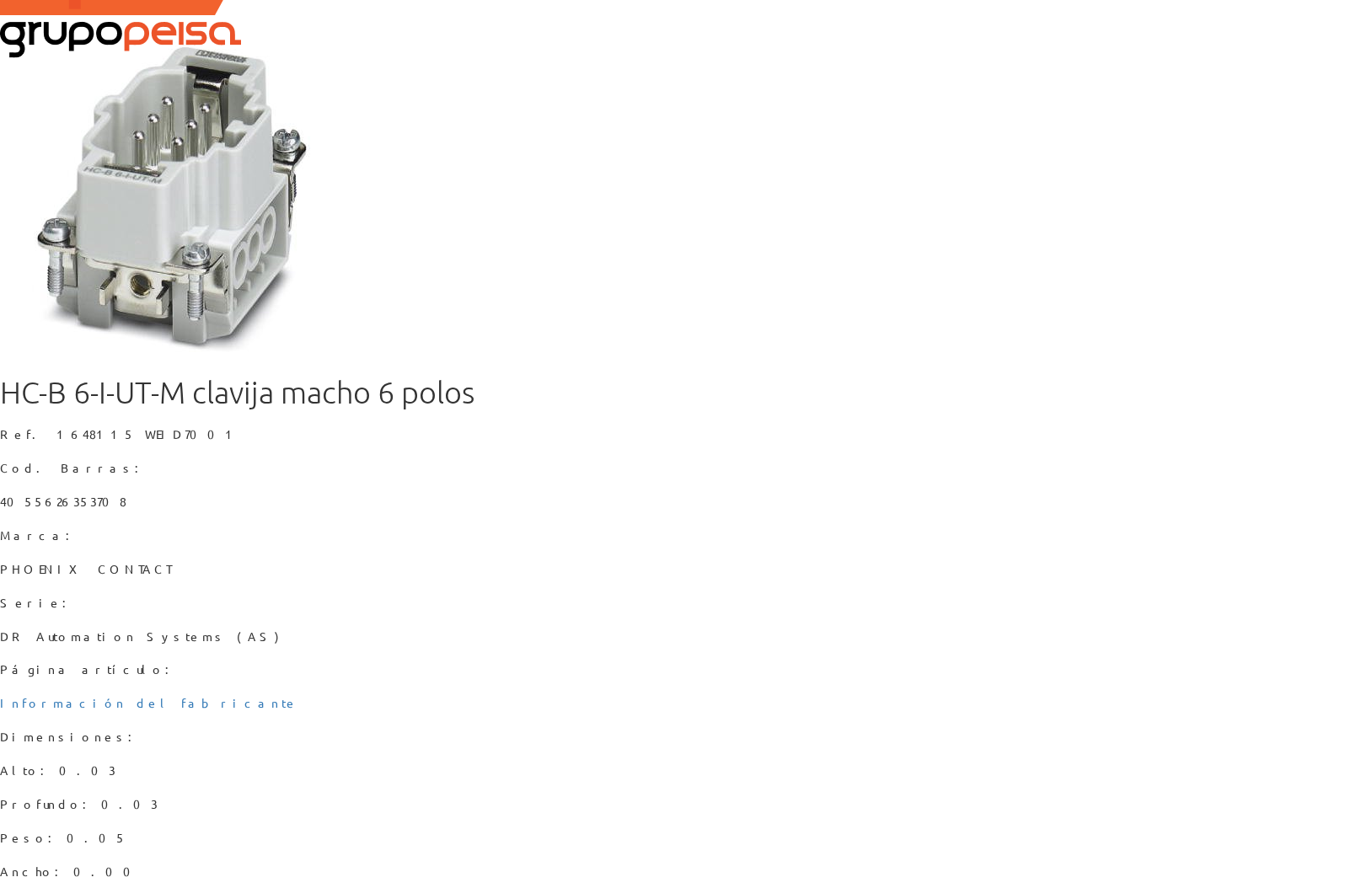
click at [826, 684] on div "HC-B 6-I-UT-M clavija macho 6 polos Ref. 1648115 WEID7001 Cod. Barras: 40556263…" at bounding box center [686, 734] width 1372 height 717
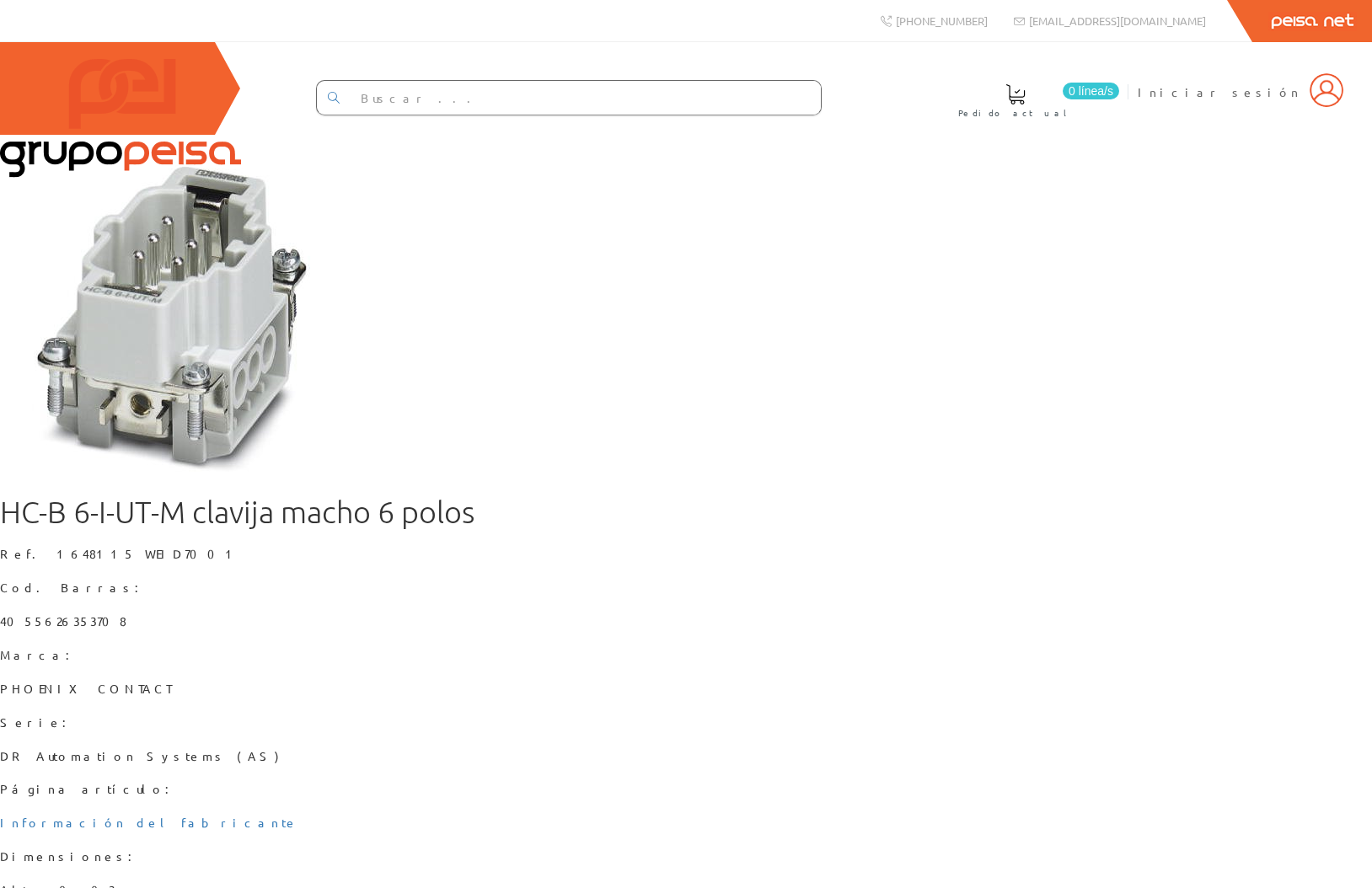
scroll to position [119, 0]
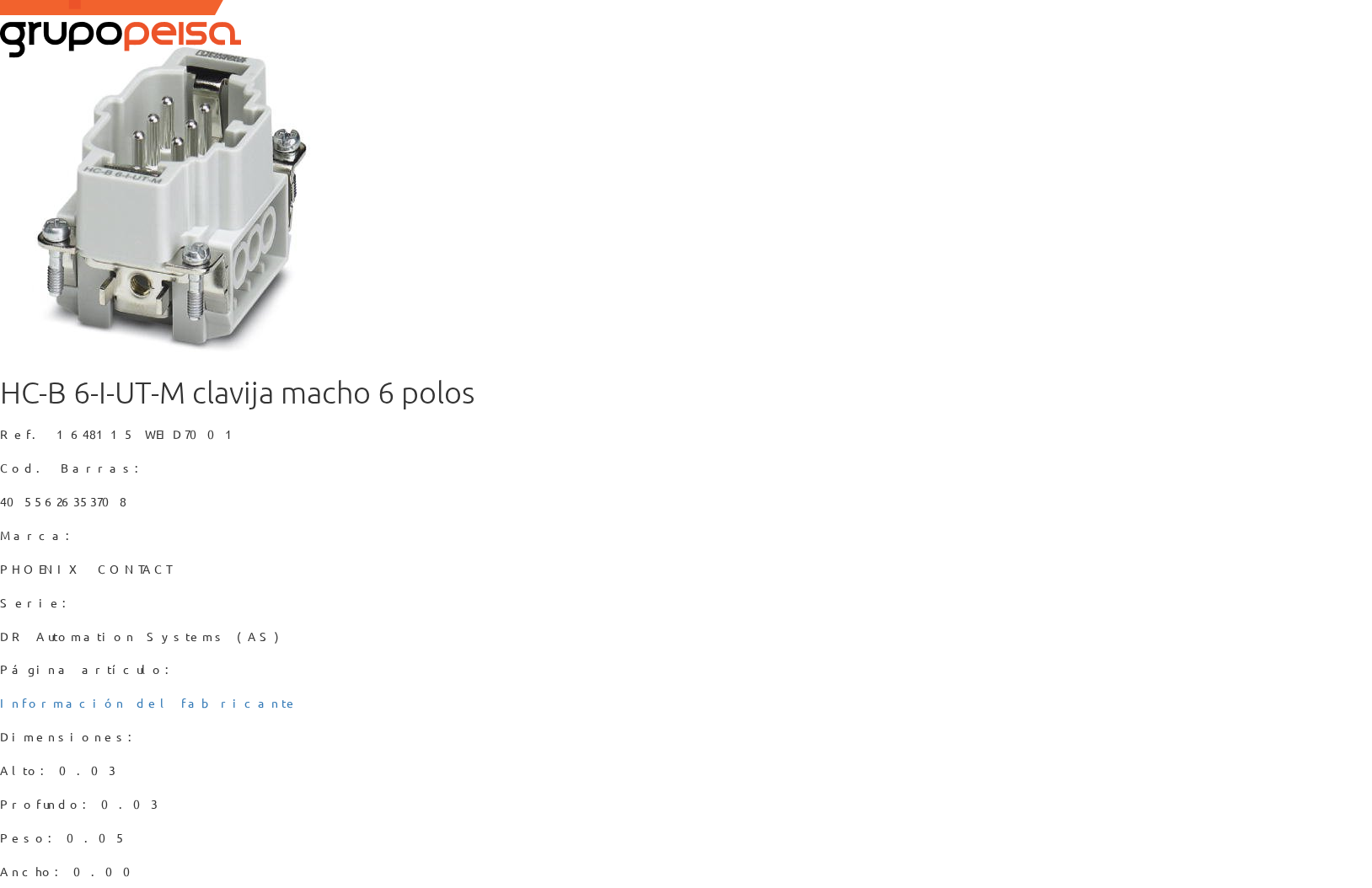
type input "5"
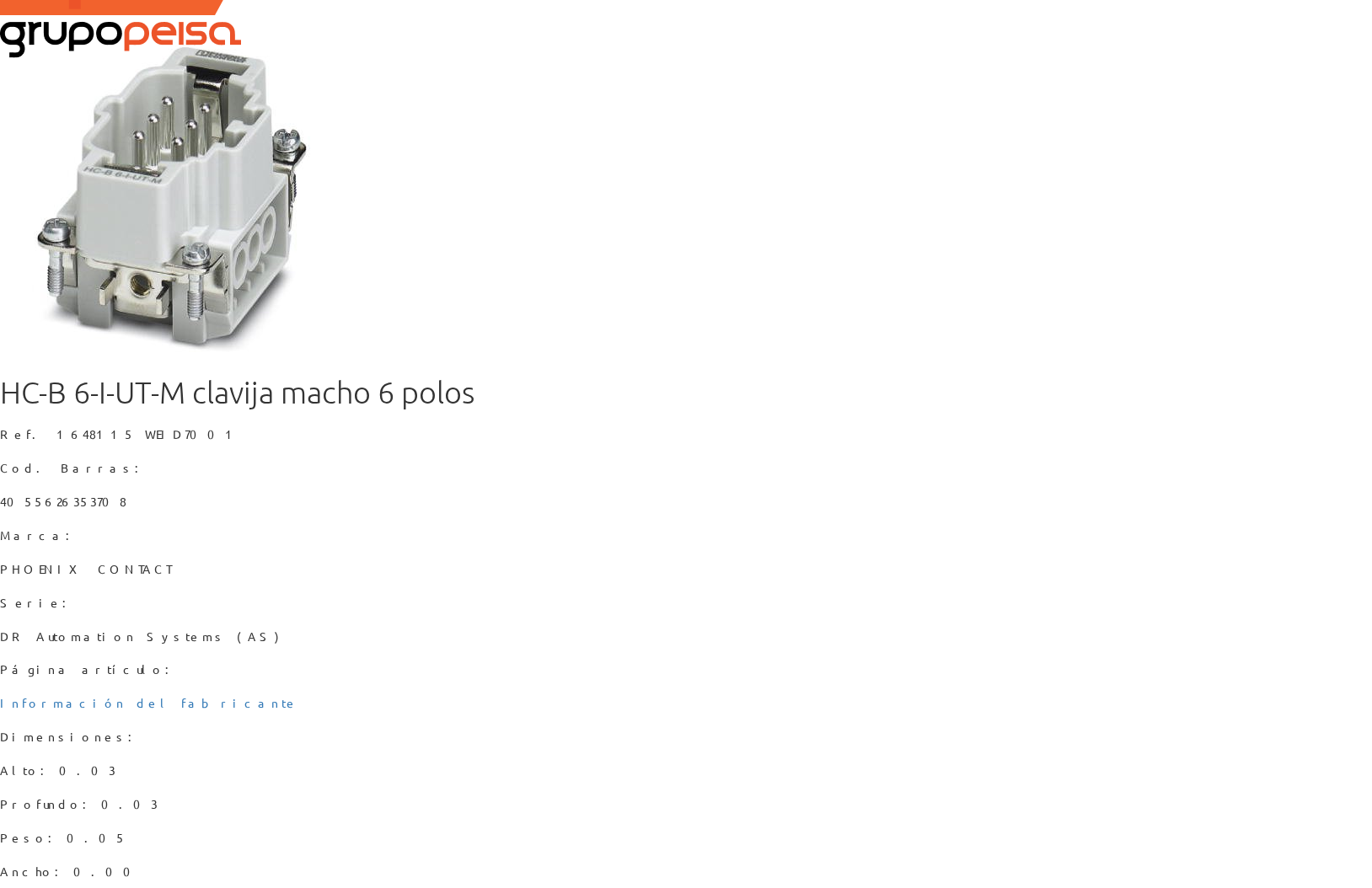
click at [786, 646] on div "HC-B 6-I-UT-M clavija macho 6 polos Ref. 1648115 WEID7001 Cod. Barras: 40556263…" at bounding box center [686, 734] width 1372 height 717
click at [344, 359] on img at bounding box center [172, 187] width 344 height 344
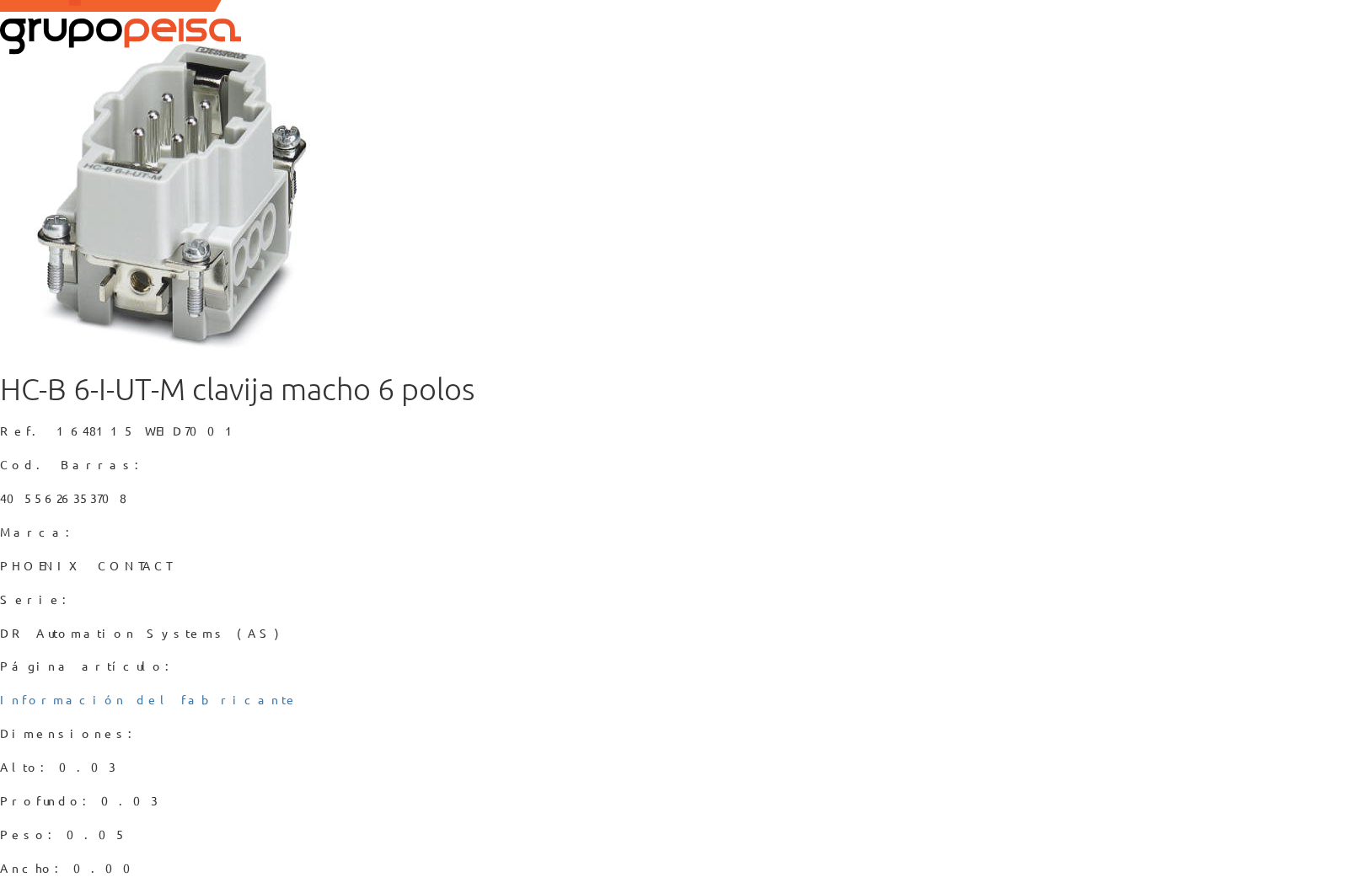
scroll to position [103, 0]
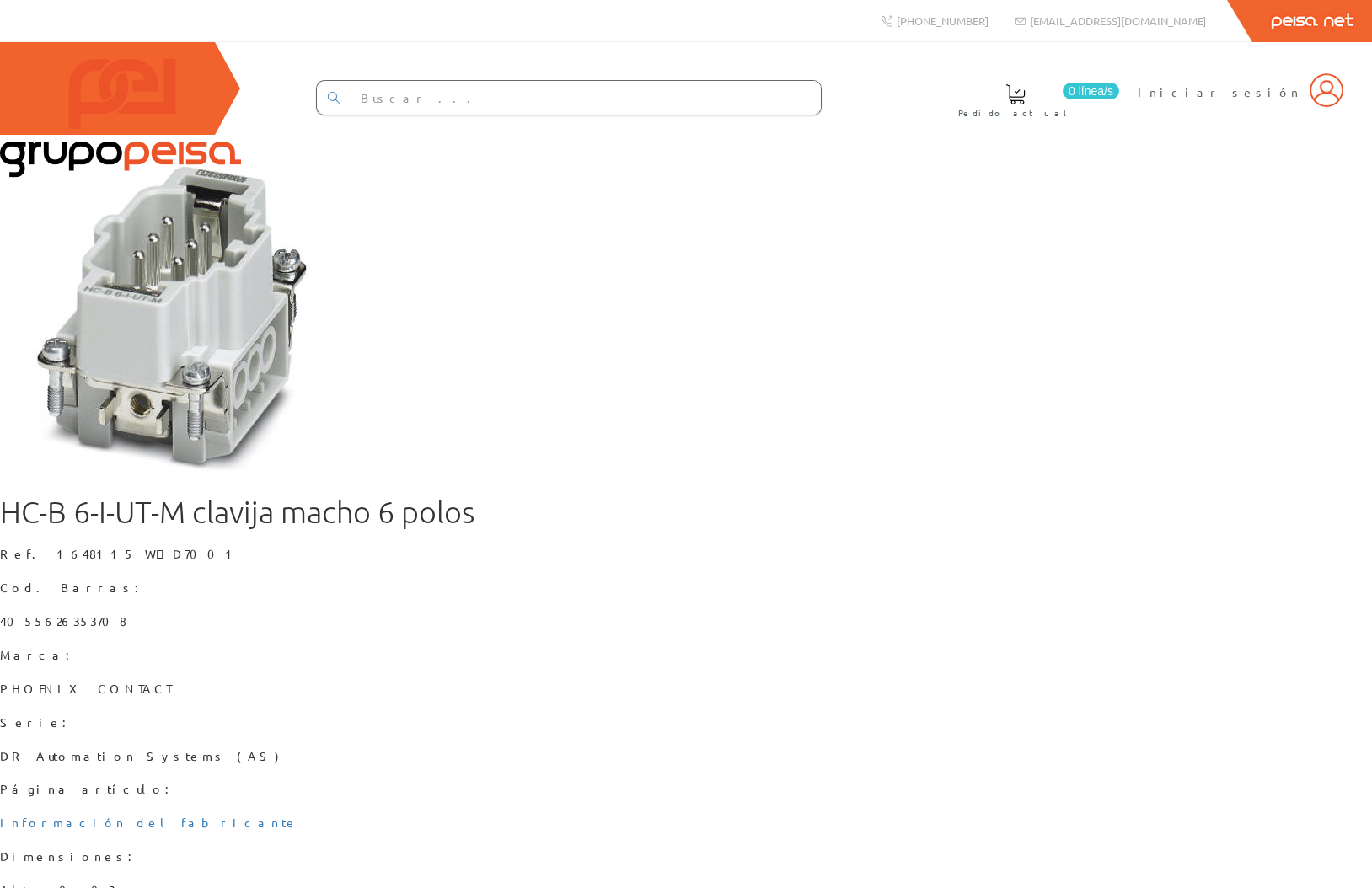
scroll to position [103, 0]
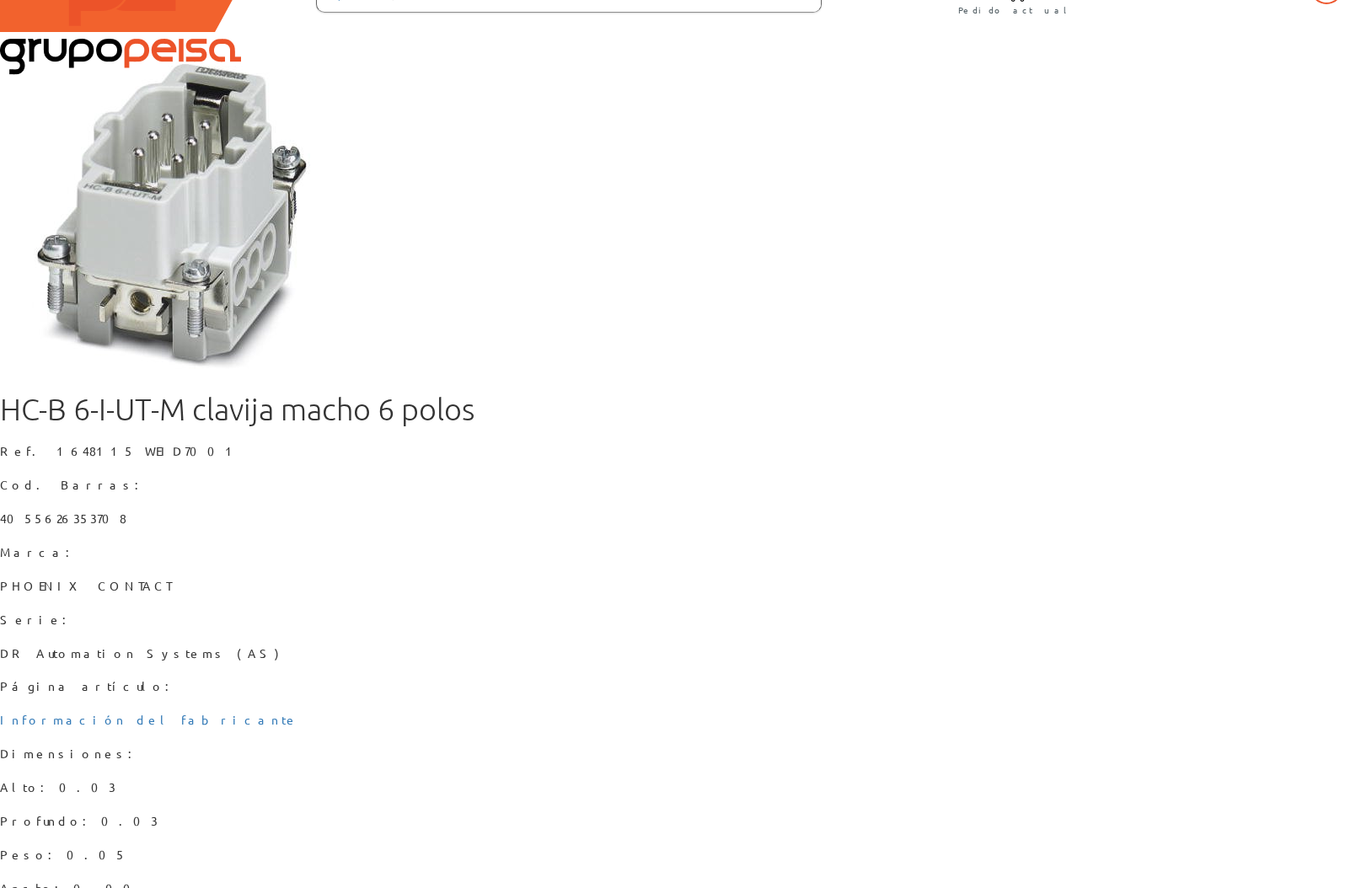
click at [1094, 778] on div "HC-B 6-I-UT-M clavija macho 6 polos Ref. 1648115 WEID7001 Cod. Barras: 40556263…" at bounding box center [686, 570] width 1372 height 1078
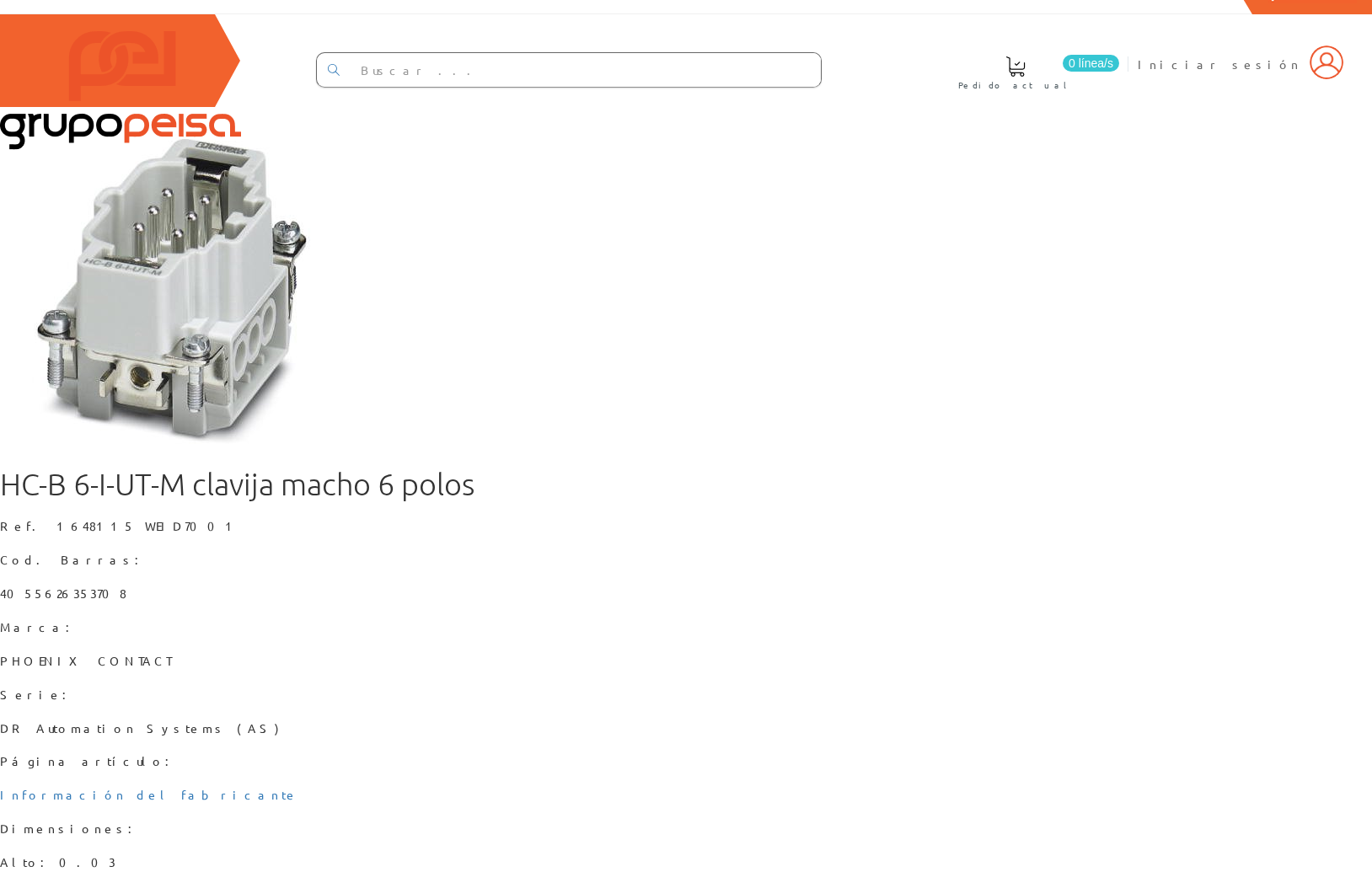
scroll to position [0, 0]
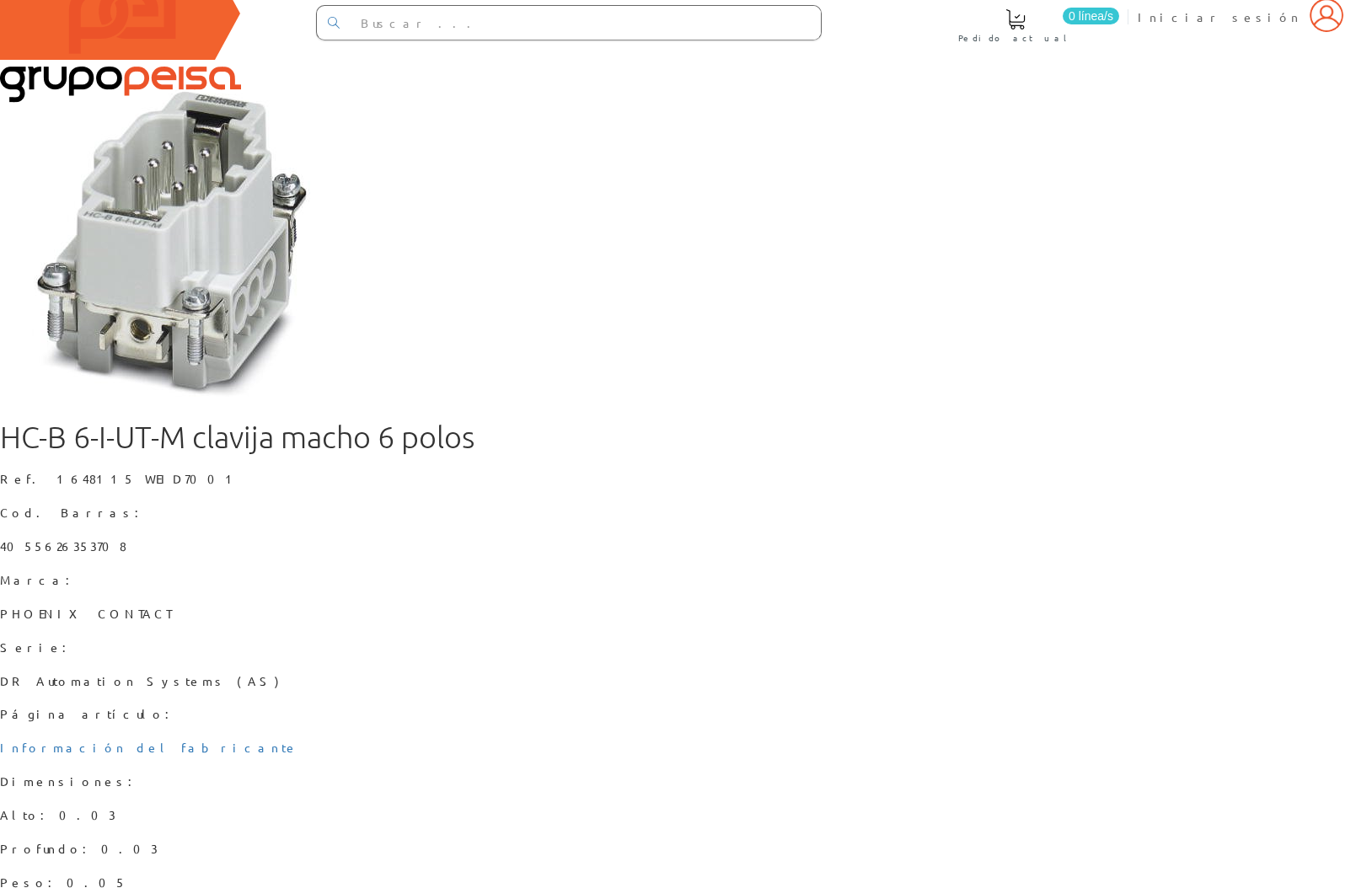
scroll to position [79, 0]
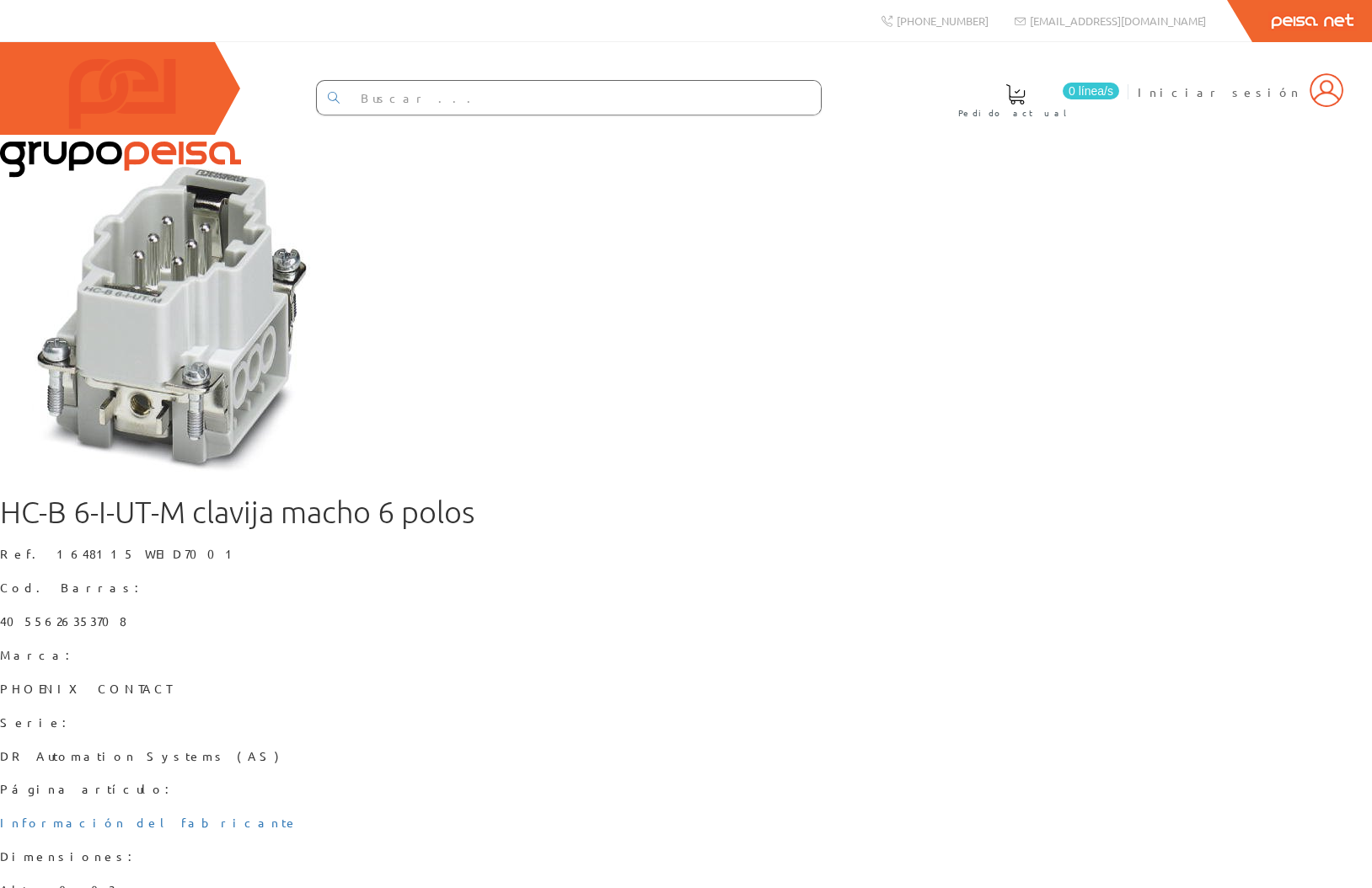
click at [122, 88] on img at bounding box center [120, 118] width 241 height 119
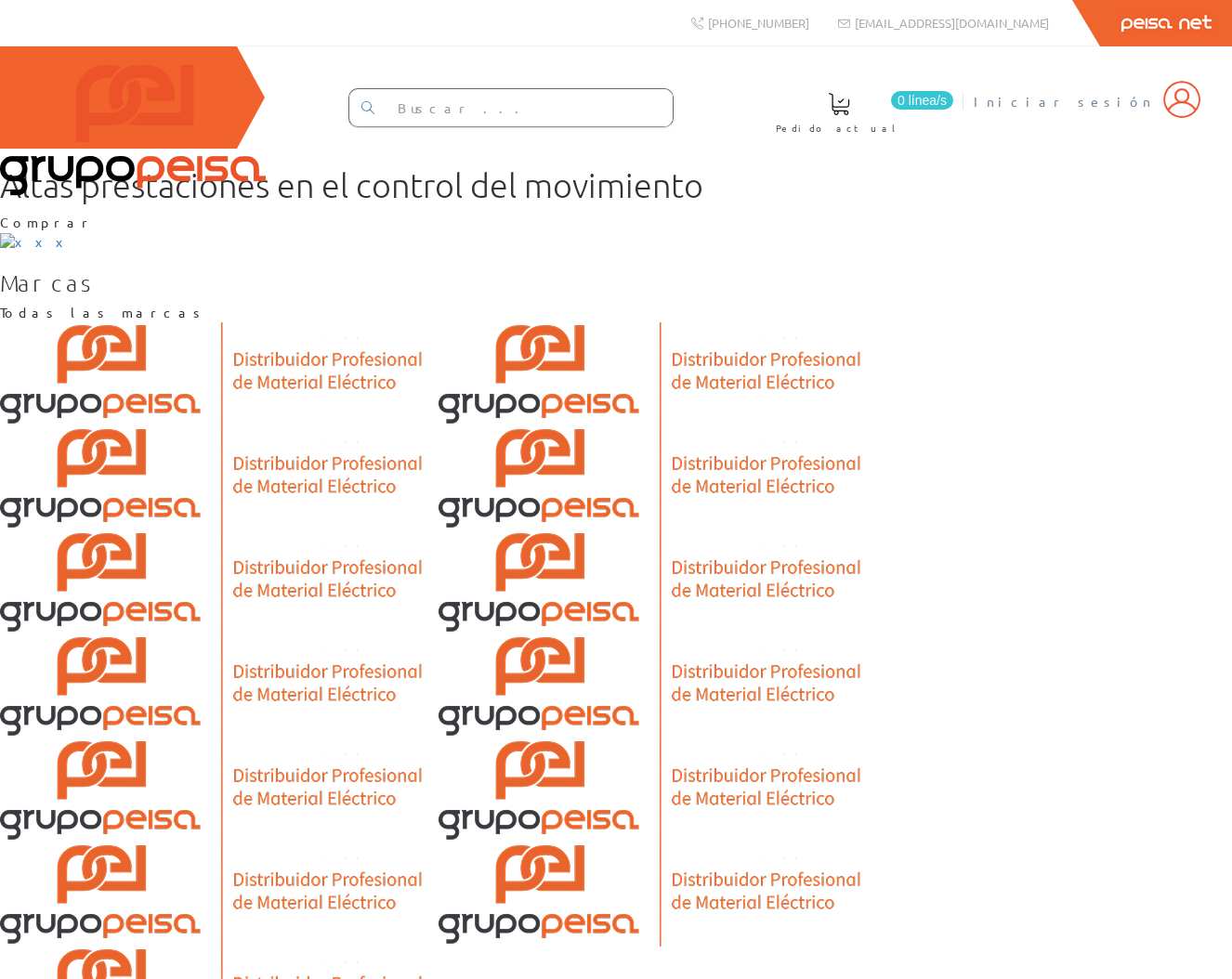
click at [1188, 109] on img at bounding box center [1181, 99] width 37 height 37
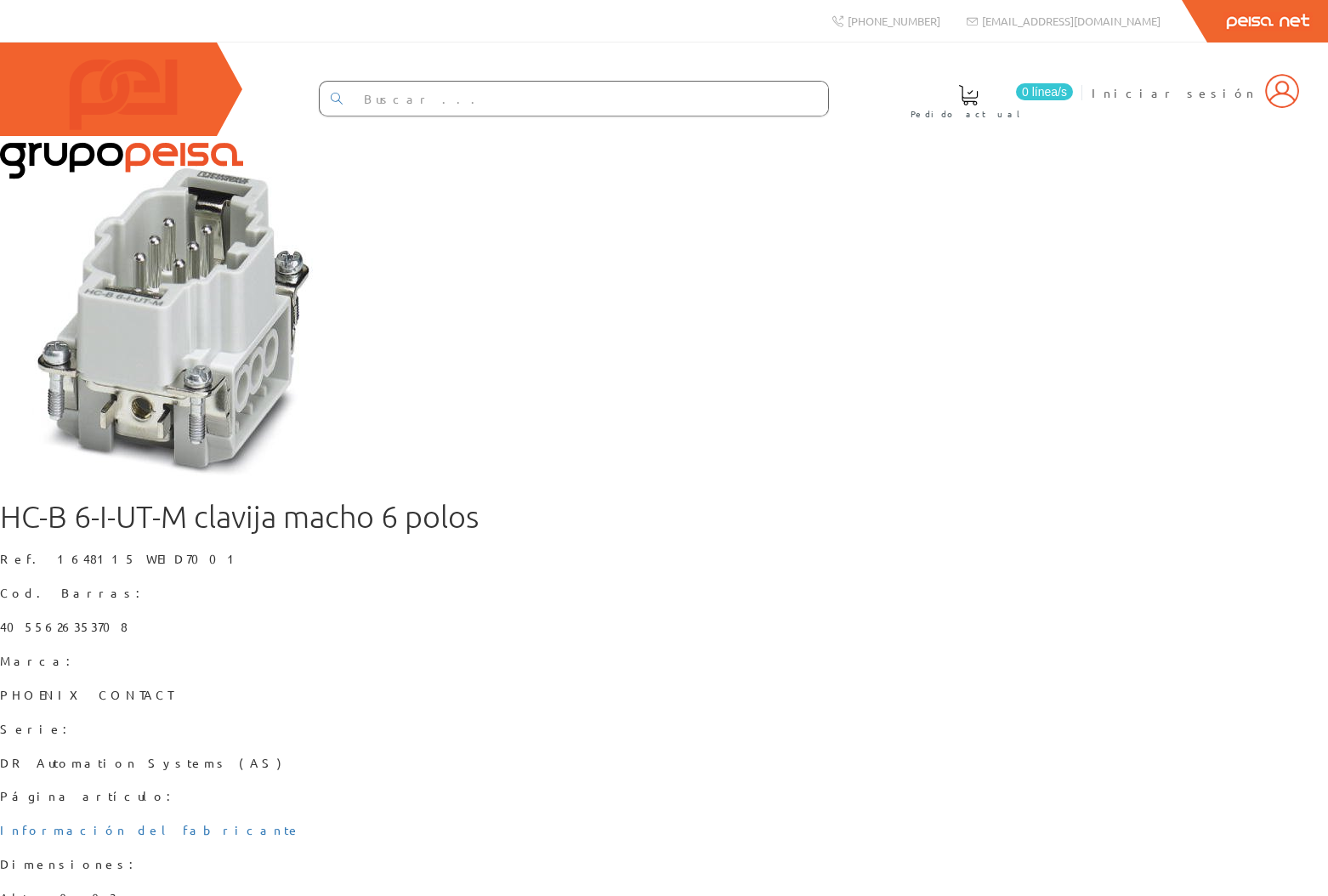
click at [880, 278] on div "HC-B 6-I-UT-M clavija macho 6 polos Ref. 1648115 WEID7001 Cod. Barras: 40556263…" at bounding box center [664, 679] width 1328 height 1087
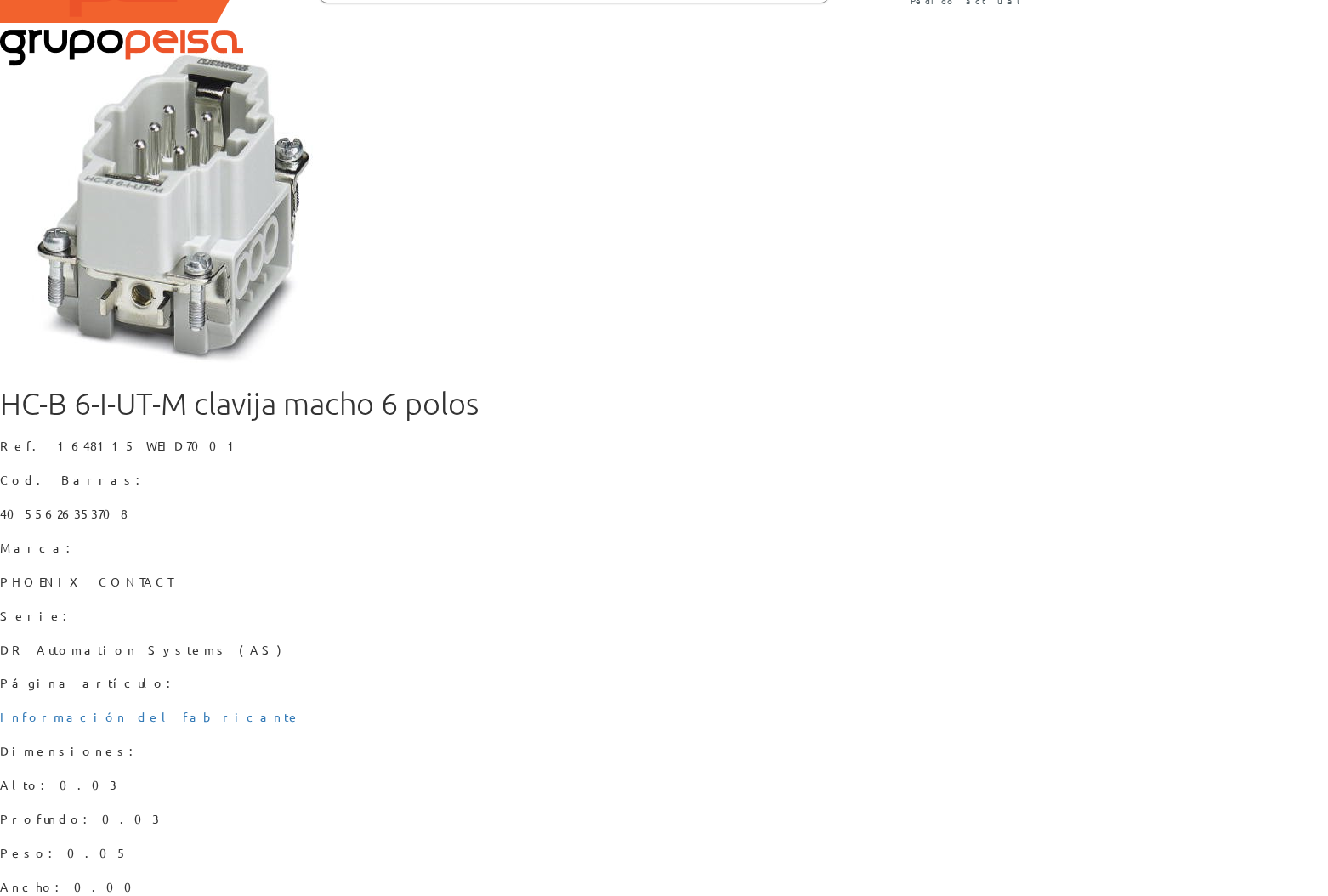
scroll to position [116, 0]
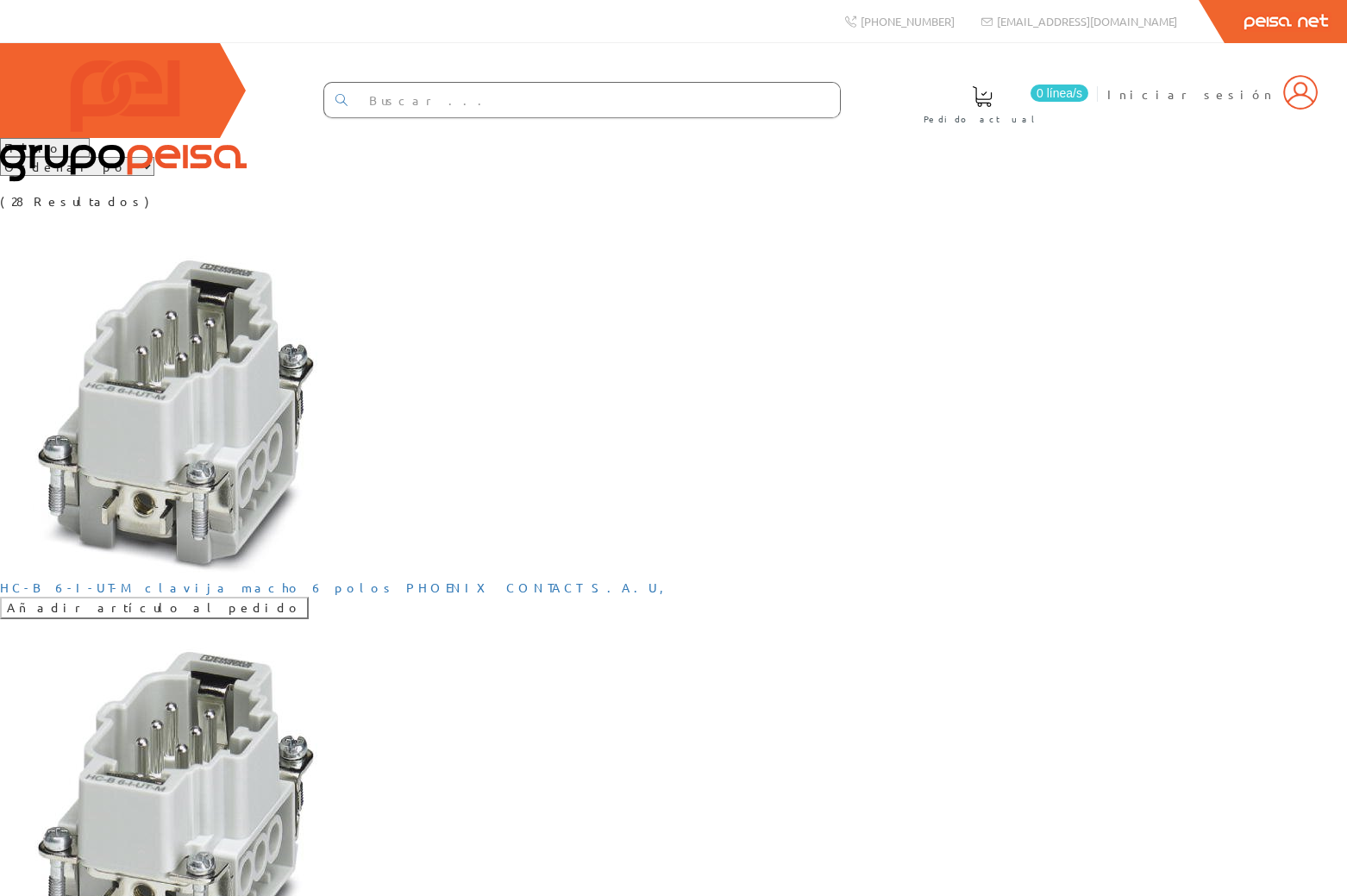
click at [86, 157] on select "Filtros Tipo 1 Tipo 2 Tipo 3" at bounding box center [44, 147] width 90 height 19
click at [154, 176] on select "Ordenar por Tipo 1 Tipo 2 Tipo 3" at bounding box center [77, 166] width 154 height 19
drag, startPoint x: 408, startPoint y: 231, endPoint x: 700, endPoint y: 219, distance: 292.2
click at [410, 211] on div "Filtros Tipo 1 Tipo 2 Tipo 3 Ordenar por Tipo 1 Tipo 2 Tipo 3 (28 Resultados)" at bounding box center [673, 174] width 1347 height 72
